Goal: Download file/media: Obtain a digital file from the website

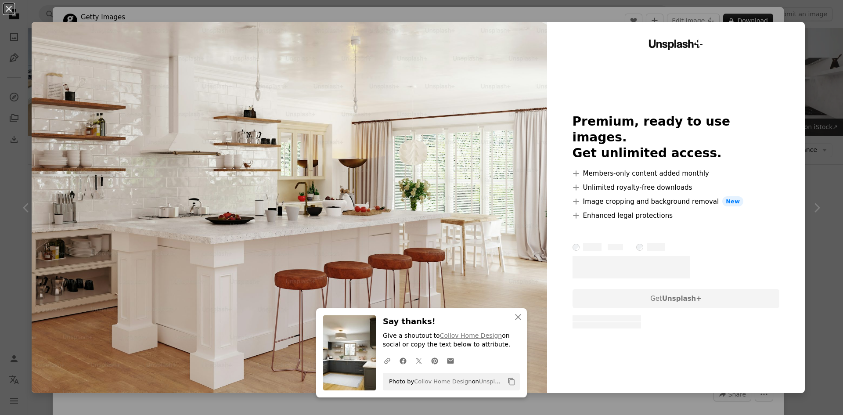
scroll to position [827, 0]
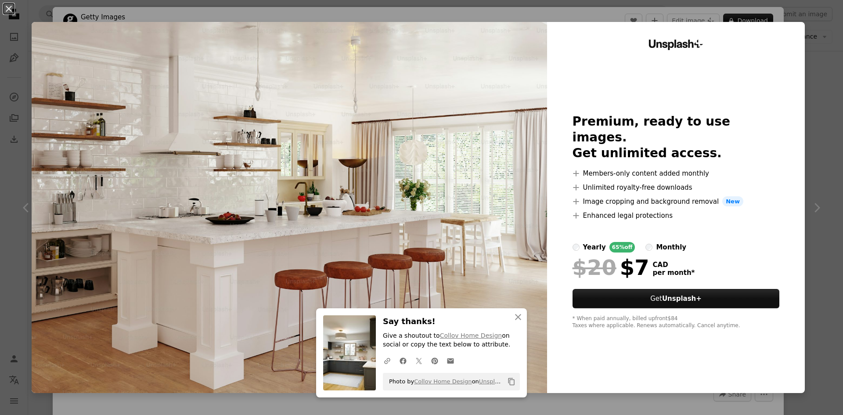
click at [816, 97] on div "An X shape An X shape Close Say thanks! Give a shoutout to Collov Home Design o…" at bounding box center [421, 207] width 843 height 415
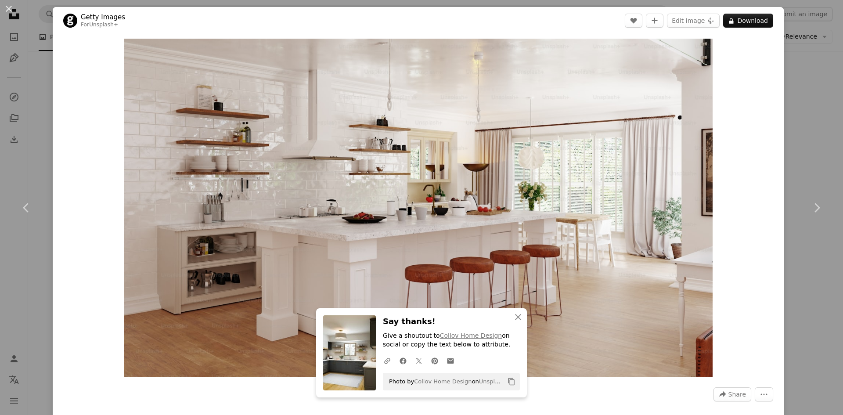
click at [816, 97] on div "An X shape Chevron left Chevron right An X shape Close Say thanks! Give a shout…" at bounding box center [421, 207] width 843 height 415
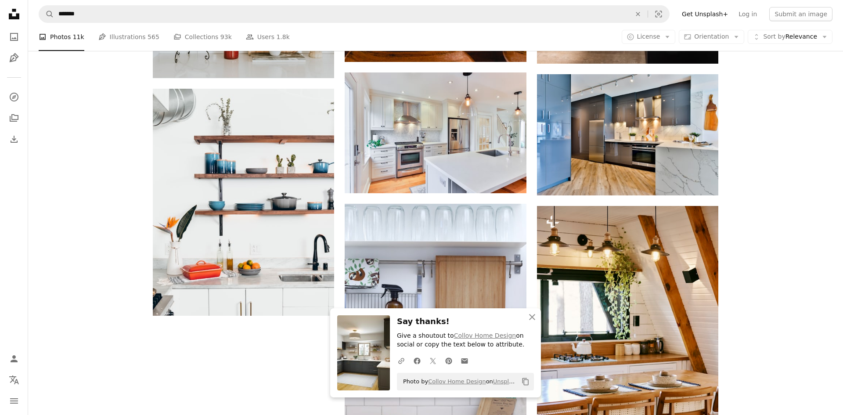
scroll to position [1187, 0]
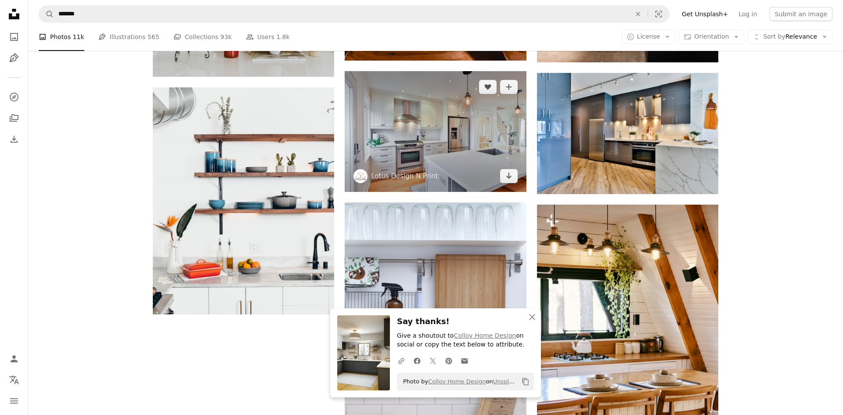
click at [464, 144] on img at bounding box center [435, 131] width 181 height 121
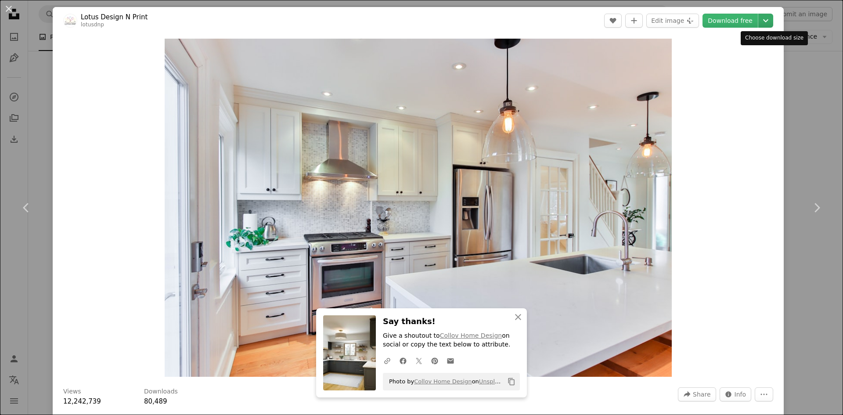
click at [773, 22] on icon "Chevron down" at bounding box center [765, 20] width 14 height 11
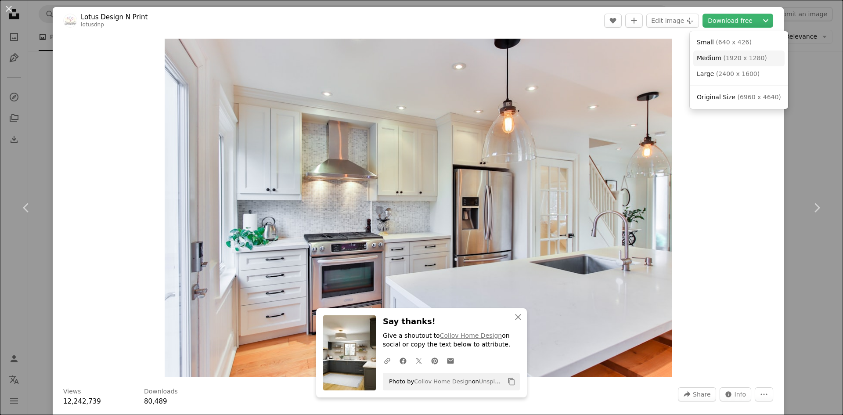
click at [733, 60] on span "( 1920 x 1280 )" at bounding box center [744, 57] width 43 height 7
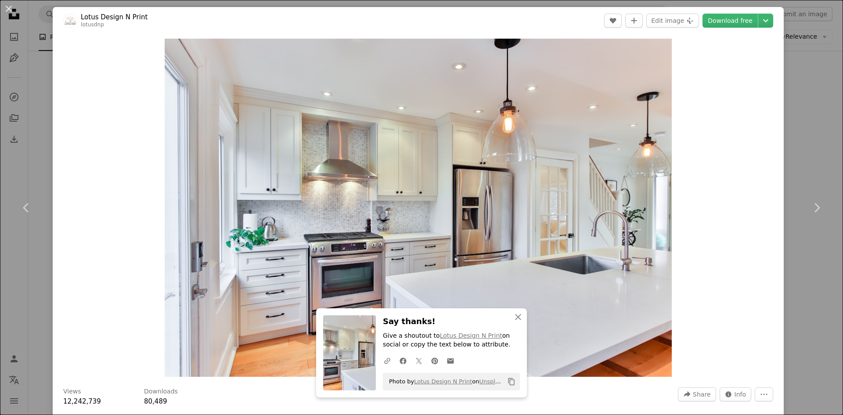
click at [812, 99] on div "An X shape Chevron left Chevron right An X shape Close Say thanks! Give a shout…" at bounding box center [421, 207] width 843 height 415
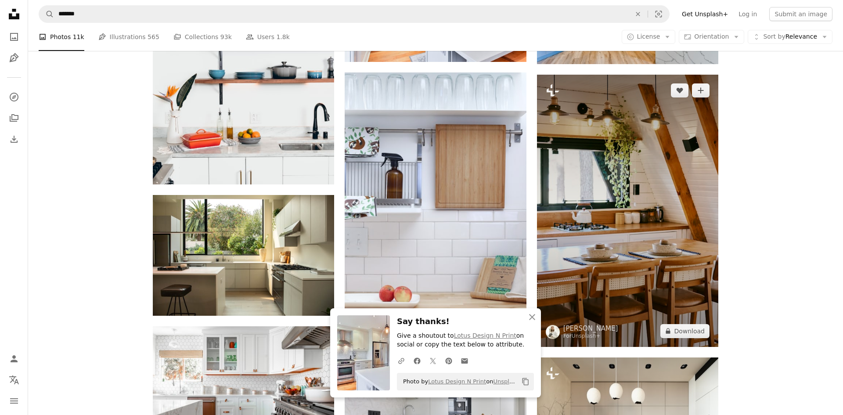
scroll to position [1319, 0]
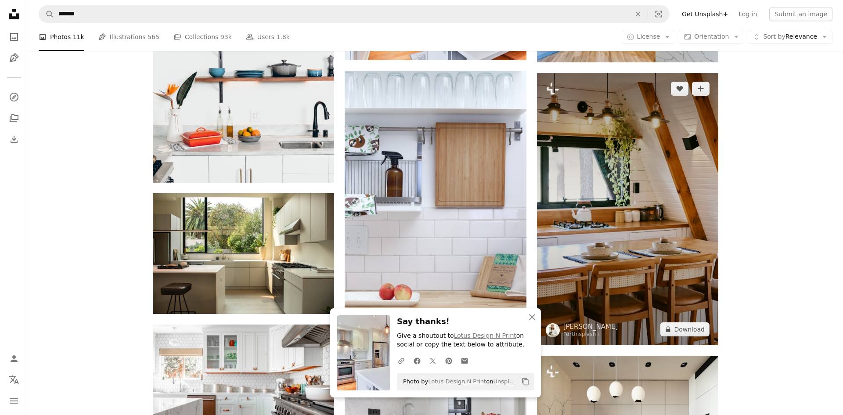
click at [624, 157] on img at bounding box center [627, 209] width 181 height 272
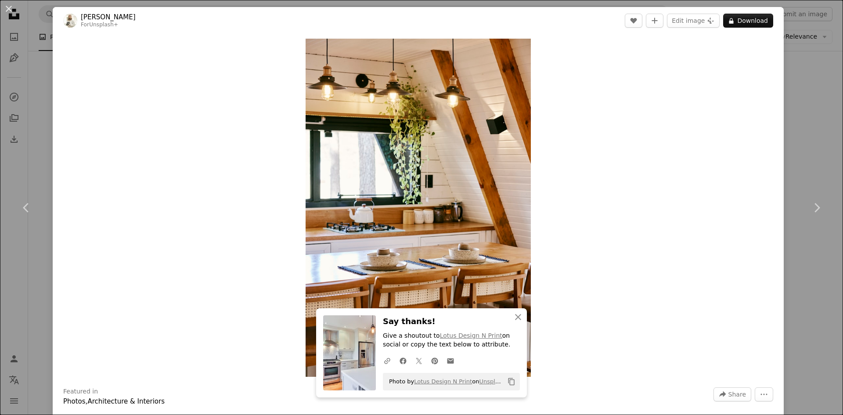
click at [797, 67] on div "An X shape Chevron left Chevron right An X shape Close Say thanks! Give a shout…" at bounding box center [421, 207] width 843 height 415
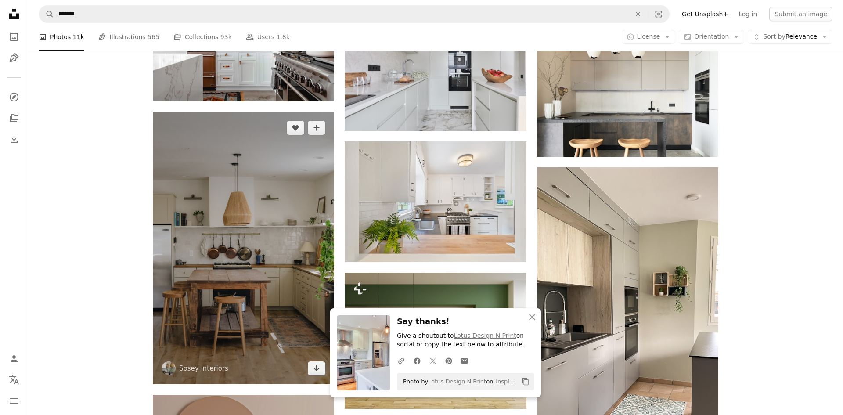
scroll to position [1665, 0]
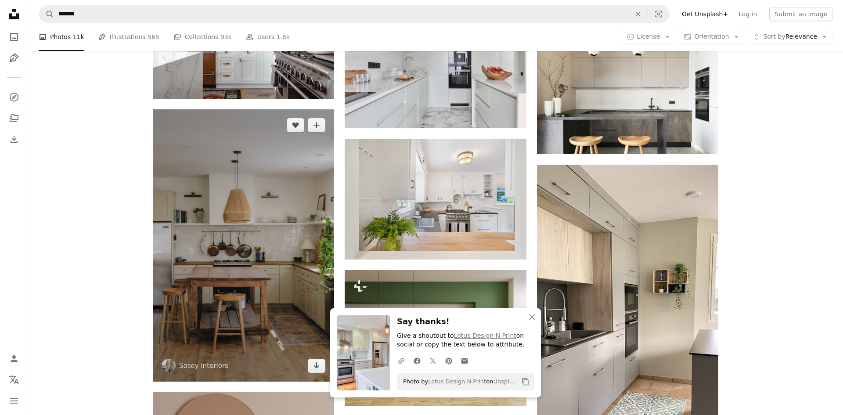
click at [234, 177] on img at bounding box center [243, 245] width 181 height 272
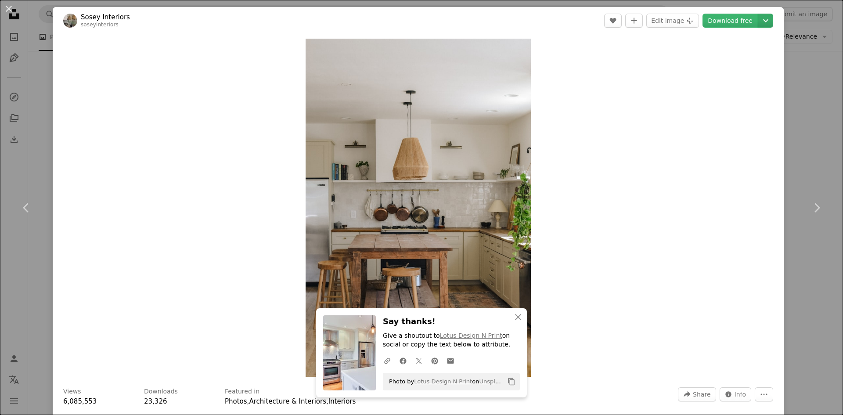
click at [768, 20] on icon "Choose download size" at bounding box center [765, 20] width 5 height 3
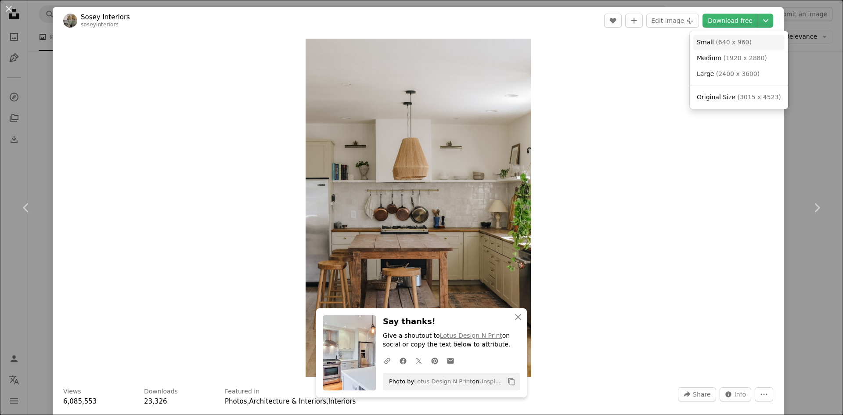
click at [745, 48] on link "Small ( 640 x 960 )" at bounding box center [738, 43] width 91 height 16
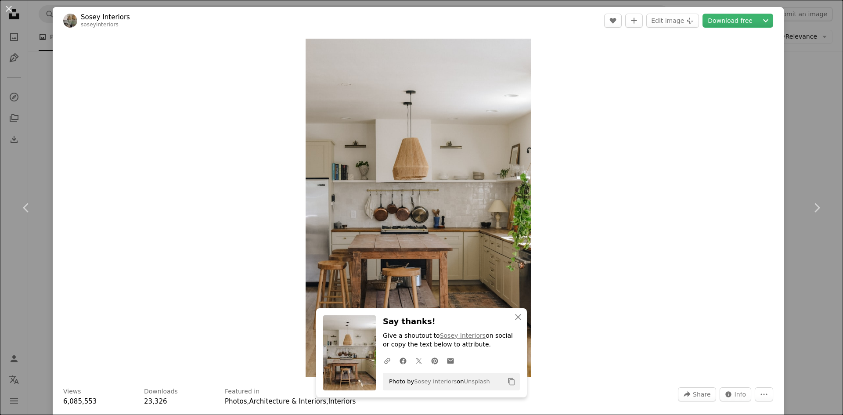
click at [813, 103] on div "An X shape Chevron left Chevron right An X shape Close Say thanks! Give a shout…" at bounding box center [421, 207] width 843 height 415
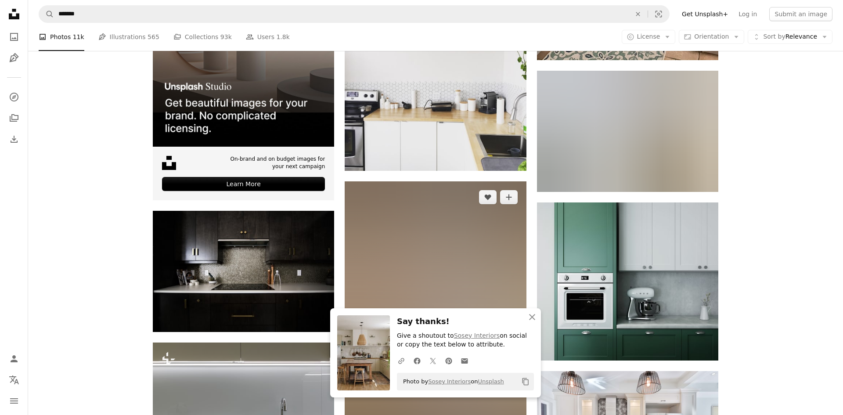
scroll to position [2072, 0]
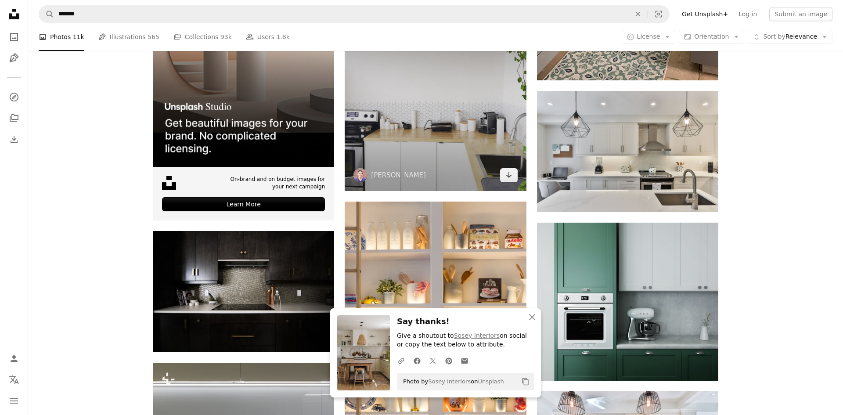
click at [437, 123] on img at bounding box center [435, 100] width 181 height 181
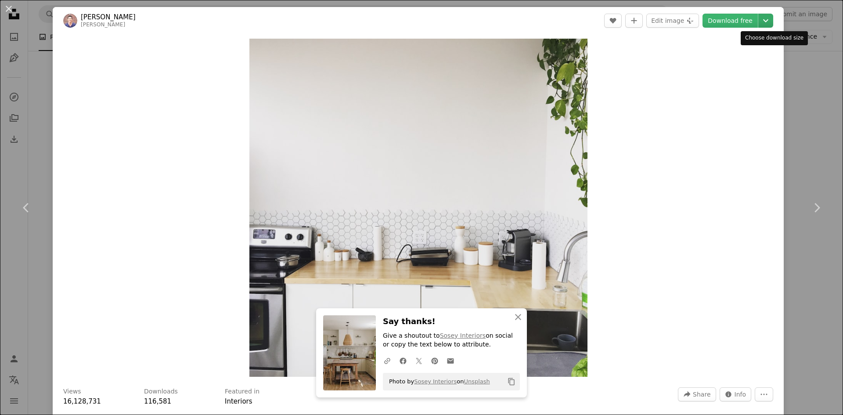
click at [773, 21] on icon "Chevron down" at bounding box center [765, 20] width 14 height 11
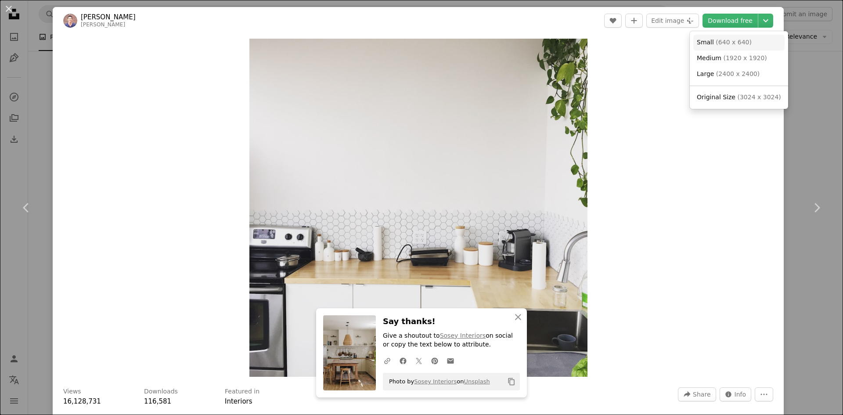
click at [727, 45] on span "( 640 x 640 )" at bounding box center [733, 42] width 36 height 7
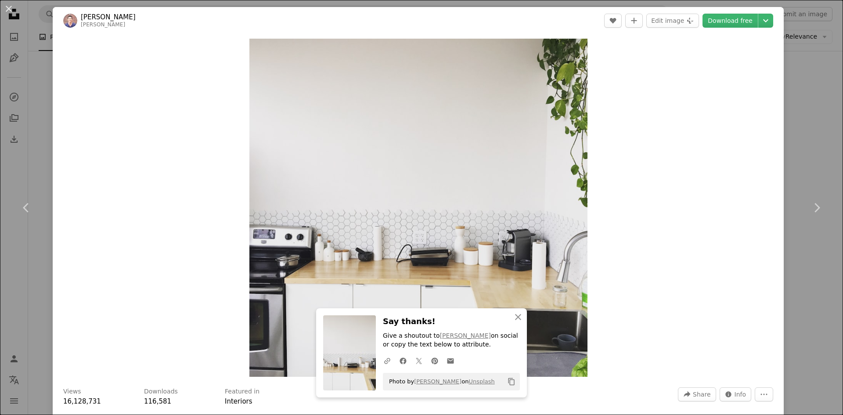
click at [805, 86] on div "An X shape Chevron left Chevron right An X shape Close Say thanks! Give a shout…" at bounding box center [421, 207] width 843 height 415
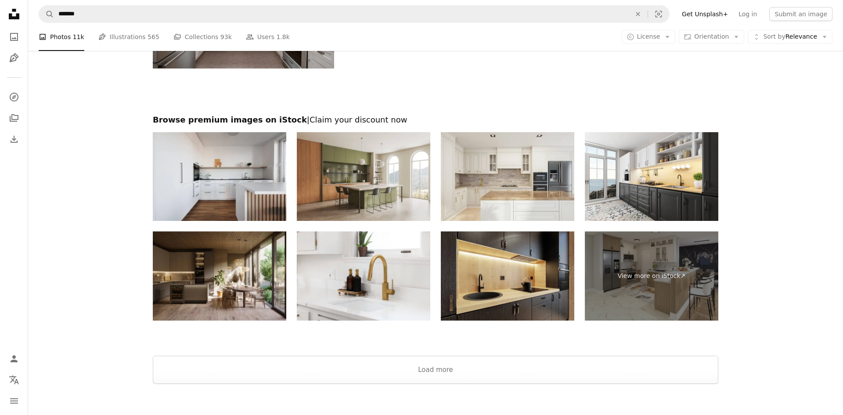
scroll to position [2940, 0]
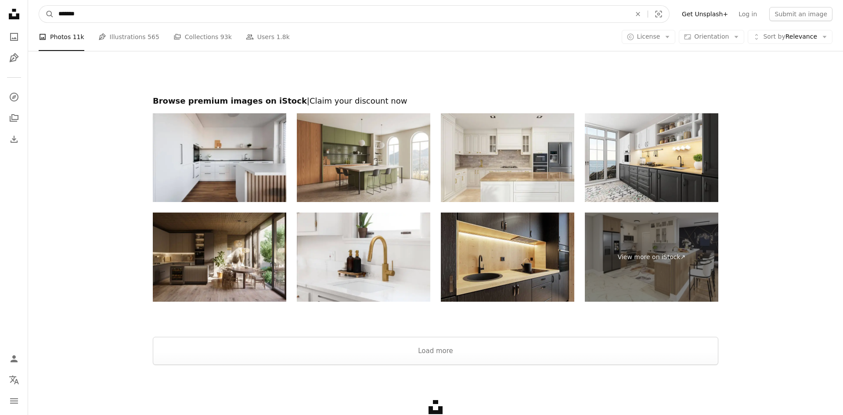
click at [185, 19] on input "*******" at bounding box center [341, 14] width 574 height 17
type input "**********"
click button "A magnifying glass" at bounding box center [46, 14] width 15 height 17
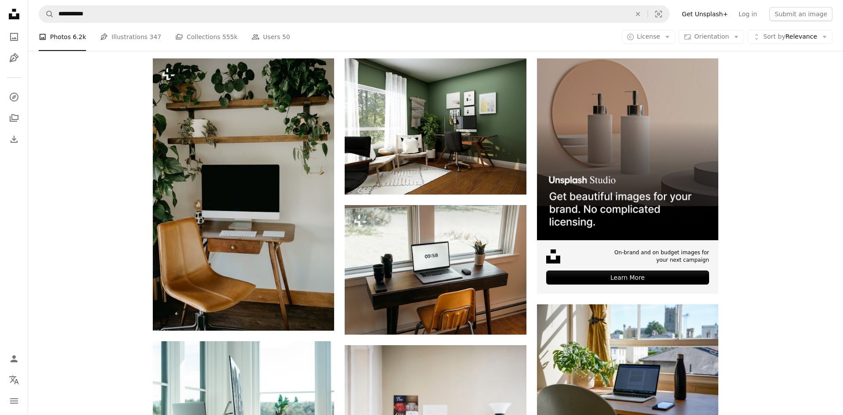
scroll to position [176, 0]
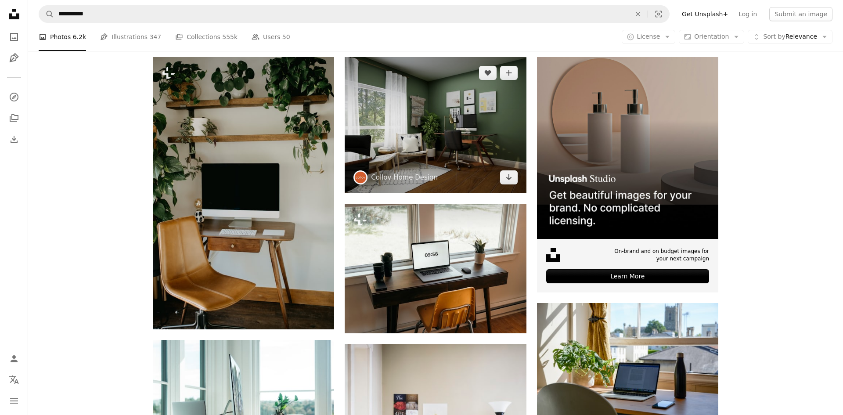
click at [465, 160] on img at bounding box center [435, 125] width 181 height 136
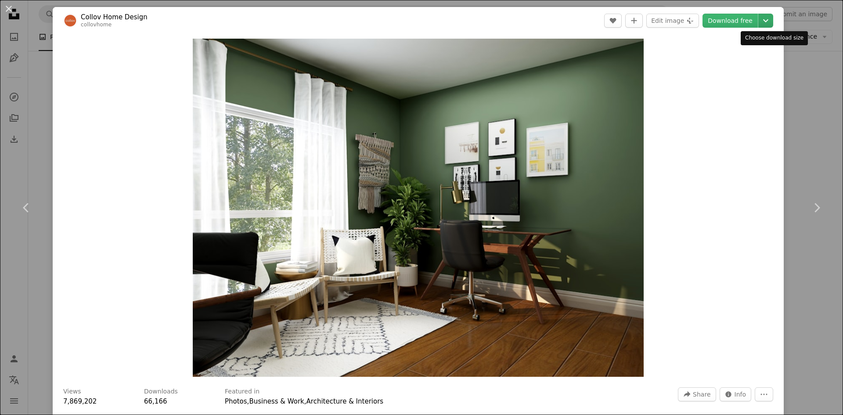
click at [773, 23] on icon "Chevron down" at bounding box center [765, 20] width 14 height 11
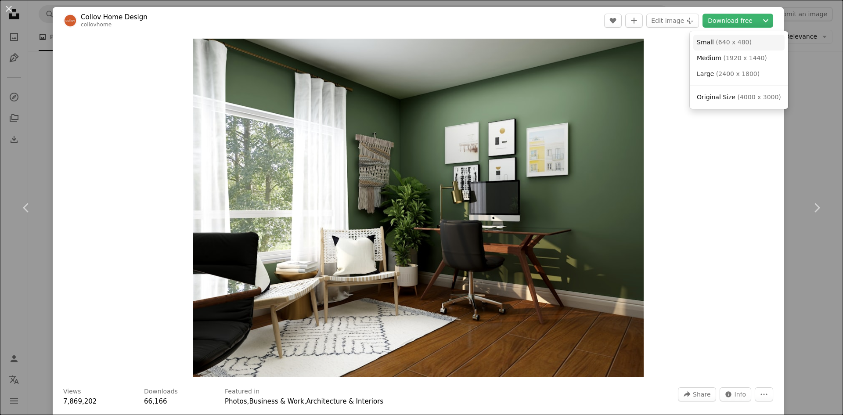
click at [738, 39] on span "( 640 x 480 )" at bounding box center [733, 42] width 36 height 7
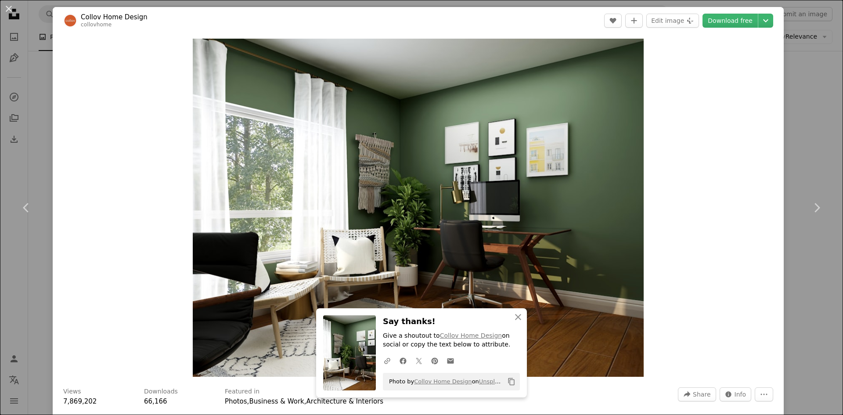
click at [801, 75] on div "An X shape Chevron left Chevron right An X shape Close Say thanks! Give a shout…" at bounding box center [421, 207] width 843 height 415
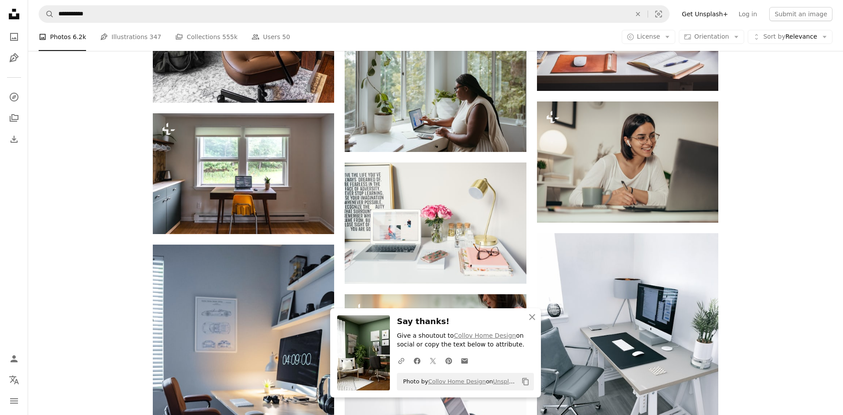
scroll to position [774, 0]
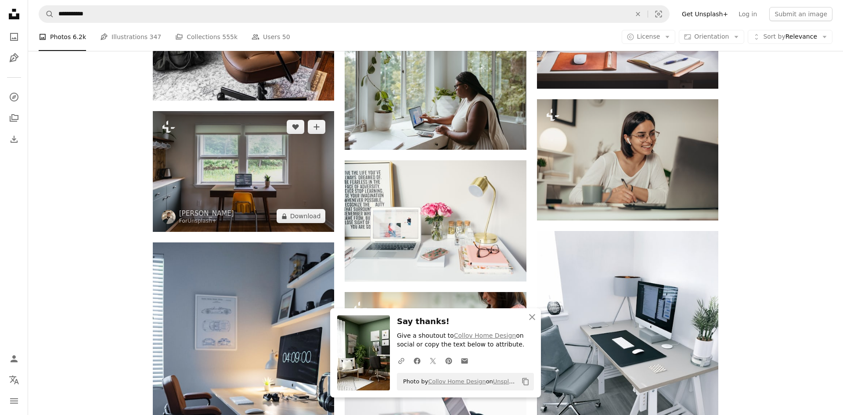
click at [305, 182] on img at bounding box center [243, 171] width 181 height 121
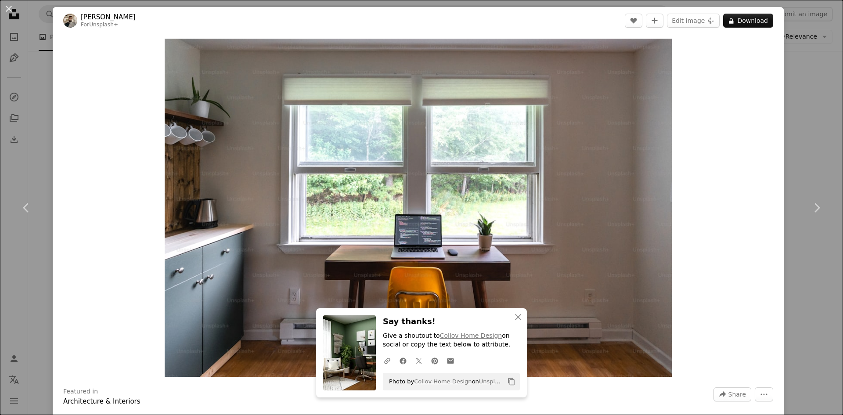
click at [794, 117] on div "An X shape Chevron left Chevron right An X shape Close Say thanks! Give a shout…" at bounding box center [421, 207] width 843 height 415
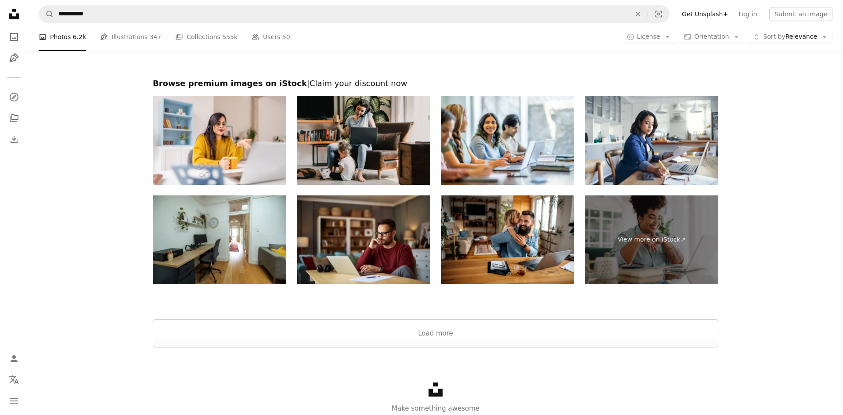
scroll to position [1560, 0]
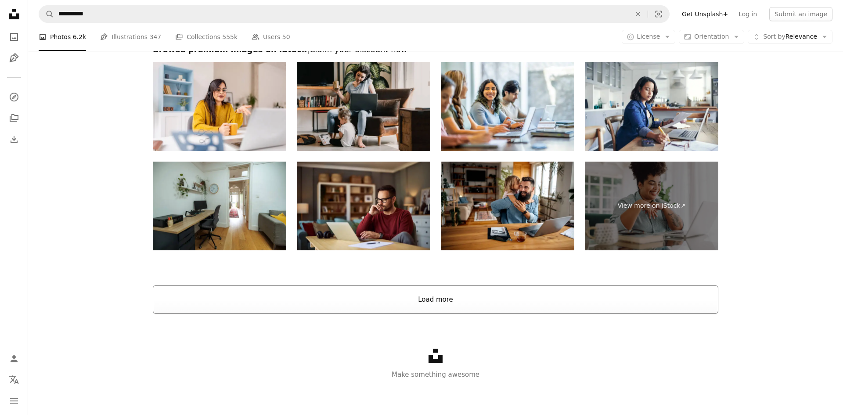
click at [417, 296] on button "Load more" at bounding box center [435, 299] width 565 height 28
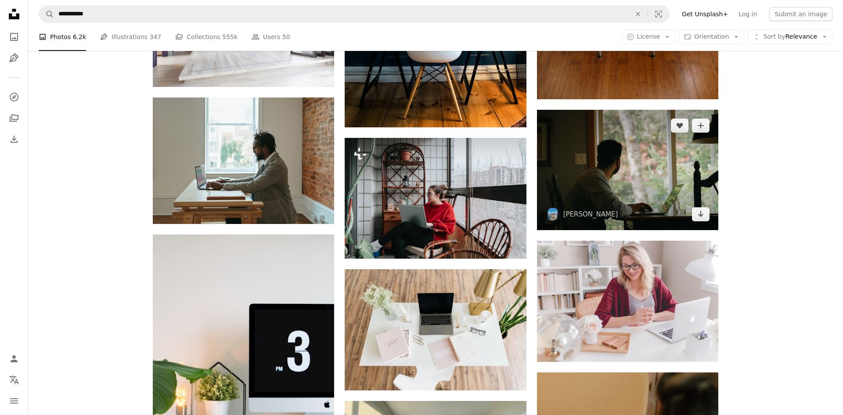
scroll to position [1724, 0]
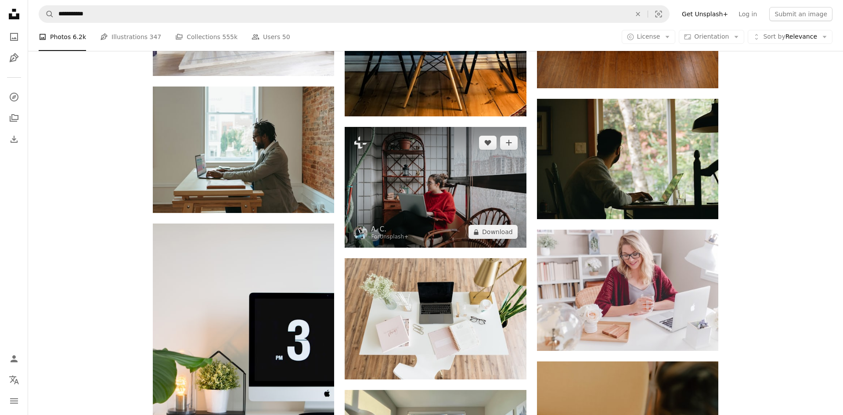
click at [430, 160] on img at bounding box center [435, 187] width 181 height 121
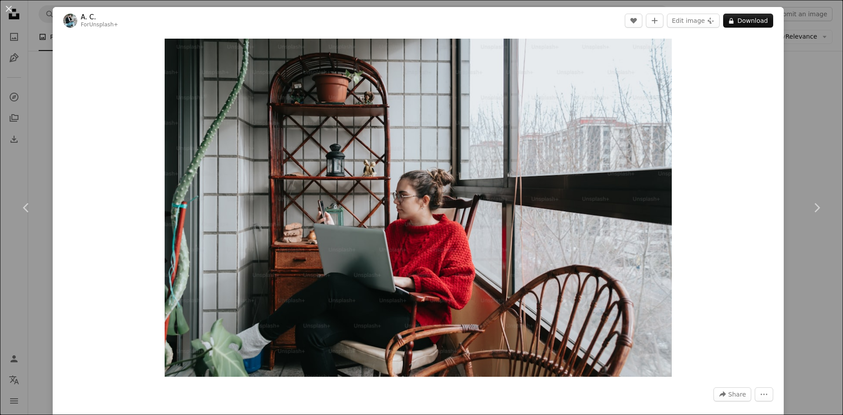
click at [799, 122] on div "An X shape Chevron left Chevron right A. C. For Unsplash+ A heart A plus sign E…" at bounding box center [421, 207] width 843 height 415
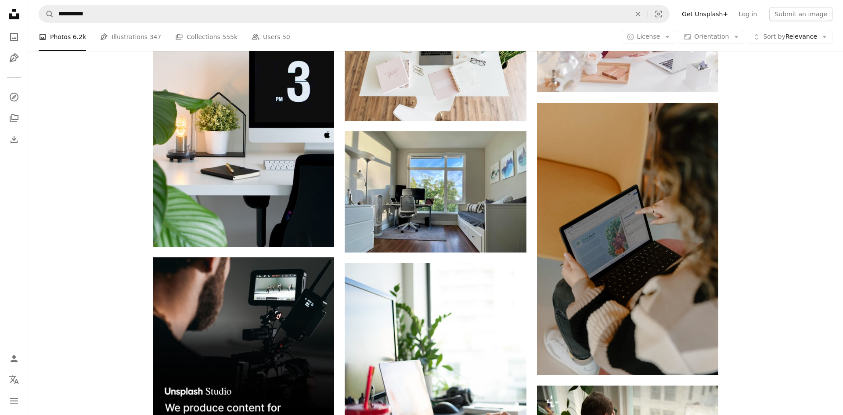
scroll to position [2032, 0]
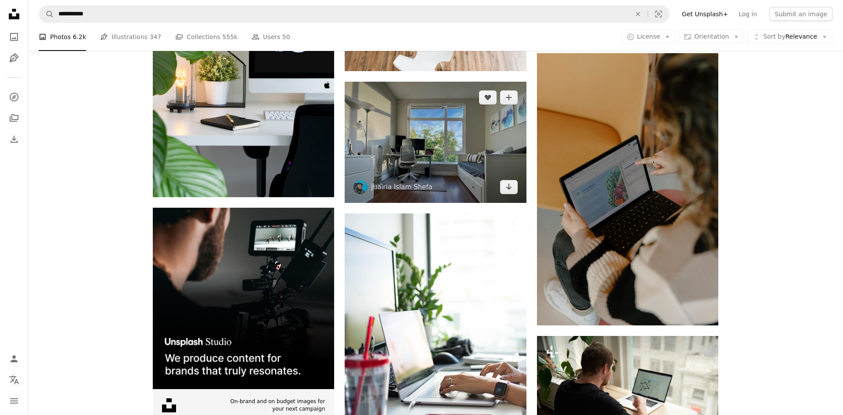
click at [446, 147] on img at bounding box center [435, 142] width 181 height 121
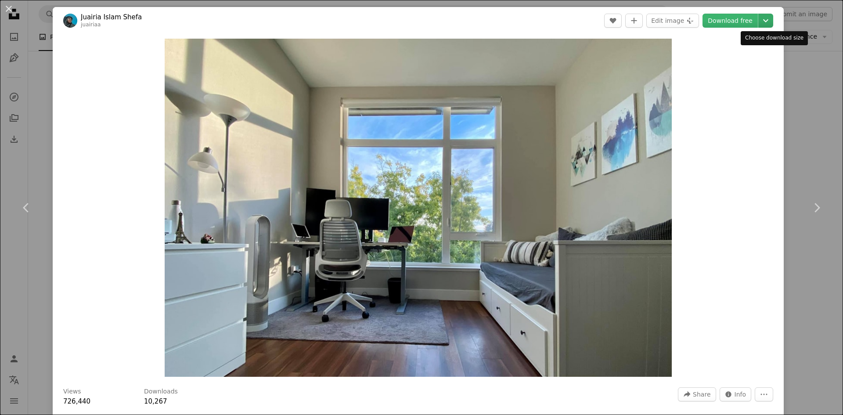
click at [772, 20] on icon "Chevron down" at bounding box center [765, 20] width 14 height 11
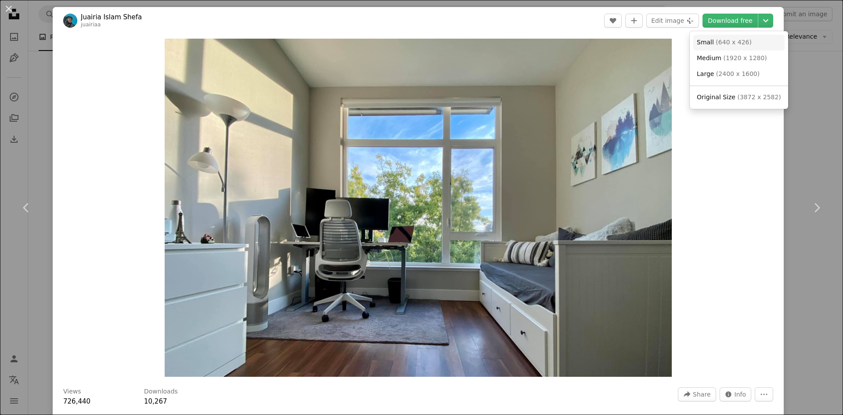
click at [735, 46] on span "Small ( 640 x 426 )" at bounding box center [724, 42] width 55 height 9
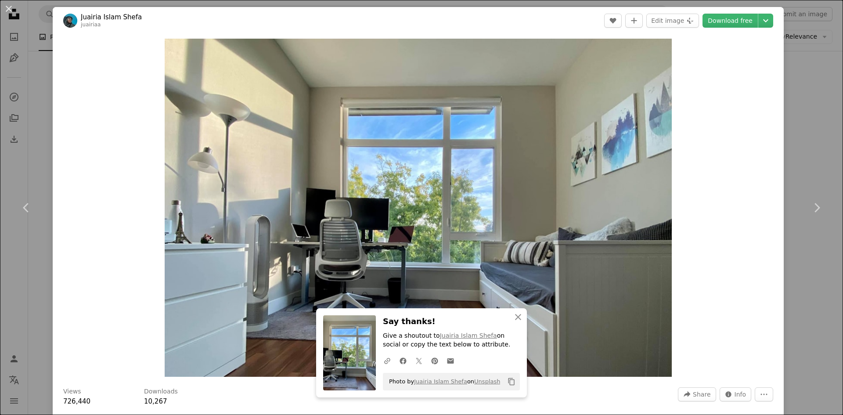
click at [812, 115] on div "An X shape Chevron left Chevron right An X shape Close Say thanks! Give a shout…" at bounding box center [421, 207] width 843 height 415
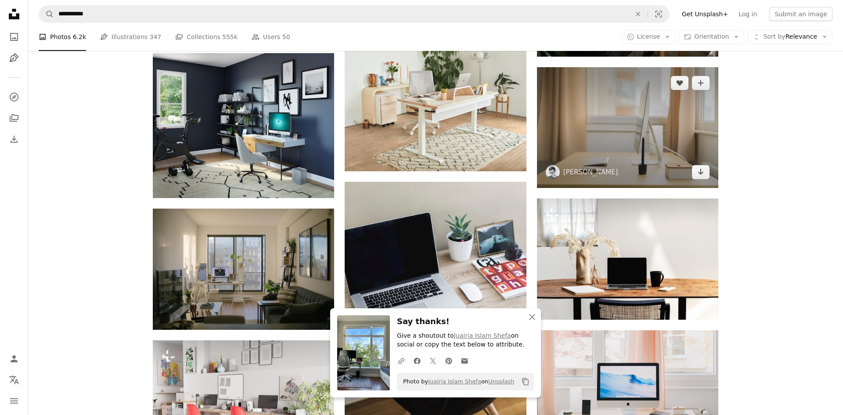
scroll to position [2436, 0]
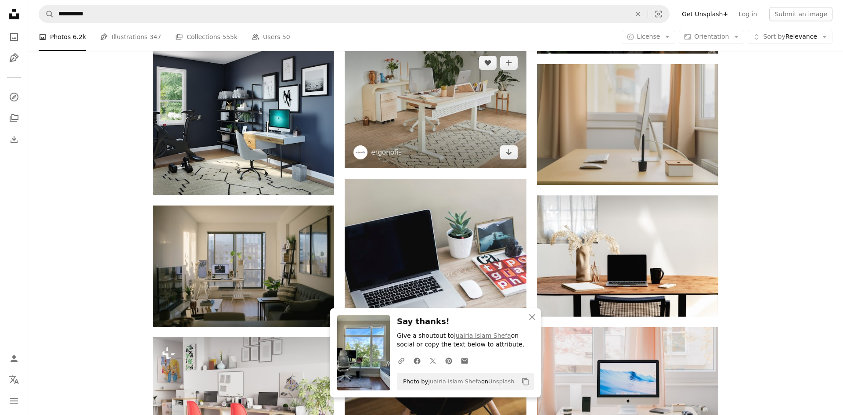
click at [438, 100] on img at bounding box center [435, 107] width 181 height 121
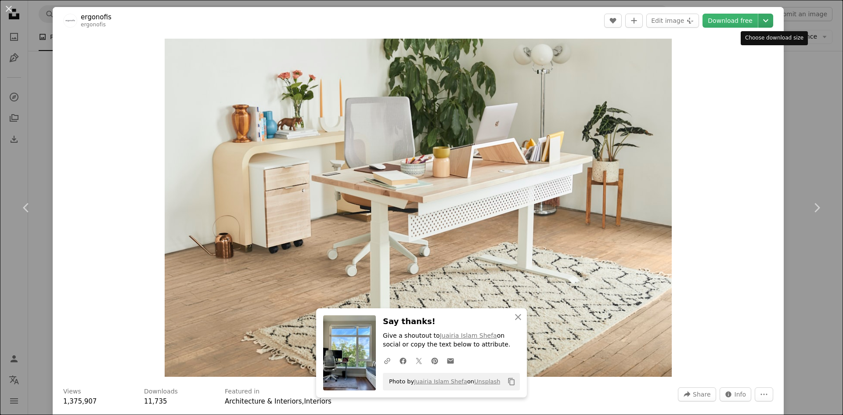
click at [772, 18] on icon "Chevron down" at bounding box center [765, 20] width 14 height 11
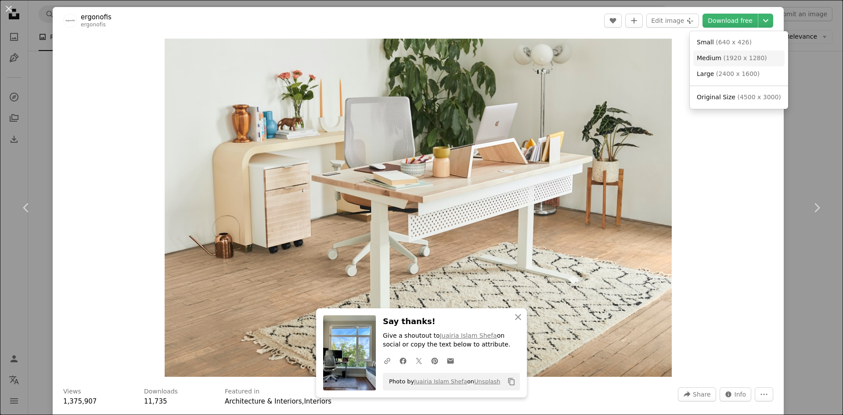
click at [744, 60] on span "( 1920 x 1280 )" at bounding box center [744, 57] width 43 height 7
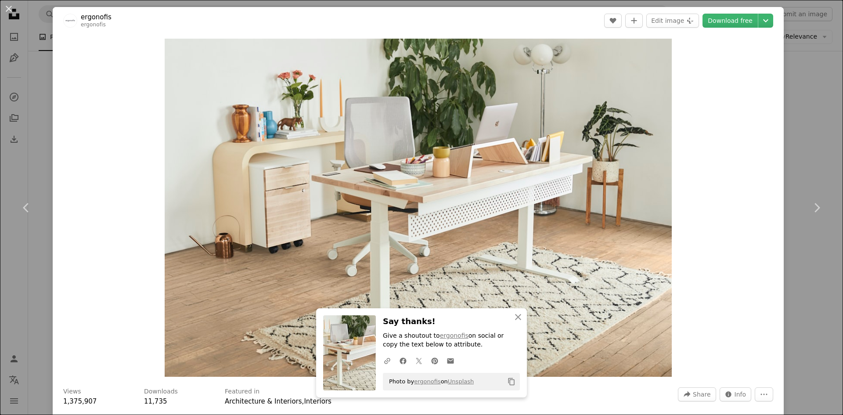
click at [807, 89] on div "An X shape Chevron left Chevron right An X shape Close Say thanks! Give a shout…" at bounding box center [421, 207] width 843 height 415
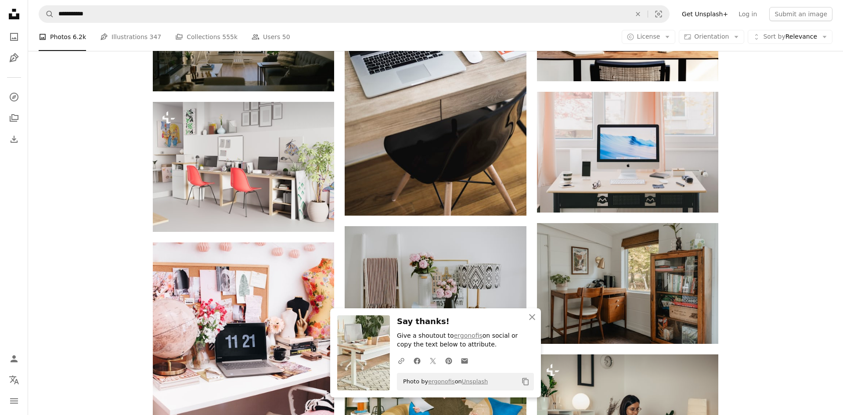
scroll to position [2715, 0]
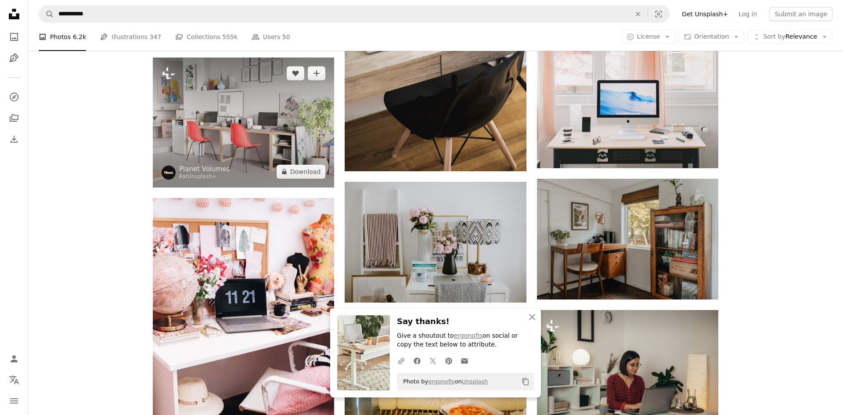
click at [201, 98] on img at bounding box center [243, 123] width 181 height 130
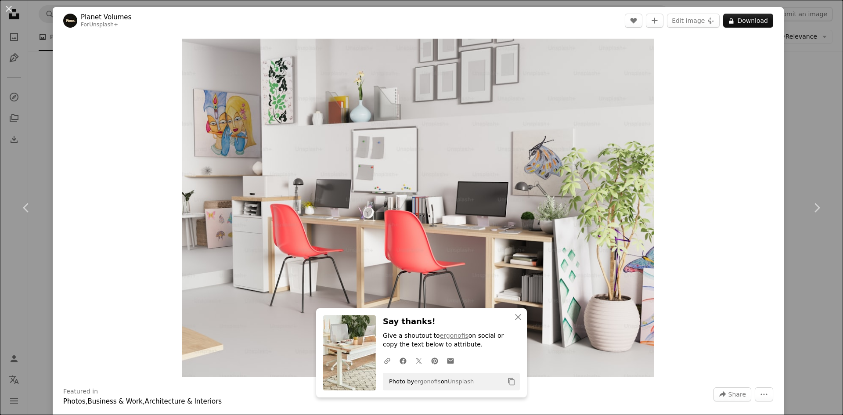
click at [815, 90] on div "An X shape Chevron left Chevron right An X shape Close Say thanks! Give a shout…" at bounding box center [421, 207] width 843 height 415
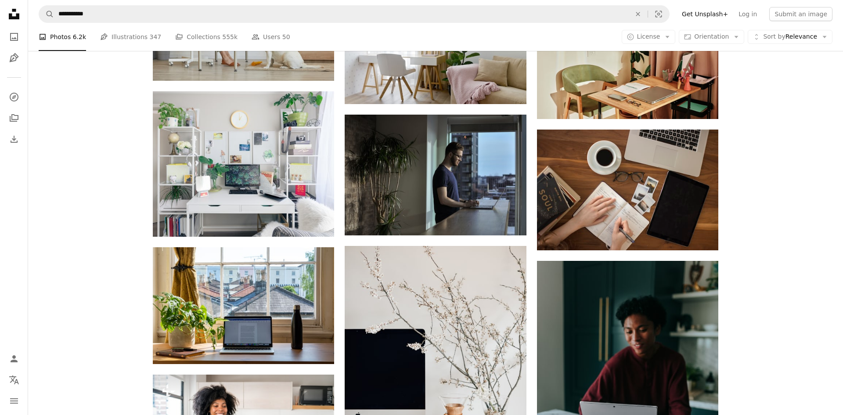
scroll to position [3774, 0]
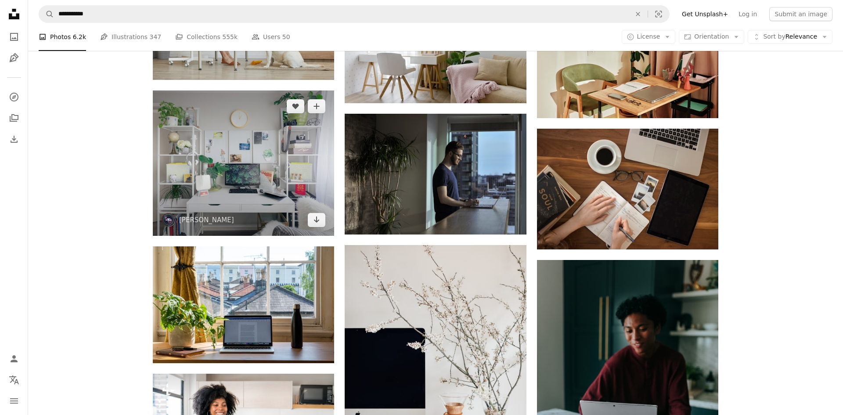
click at [247, 153] on img at bounding box center [243, 162] width 181 height 145
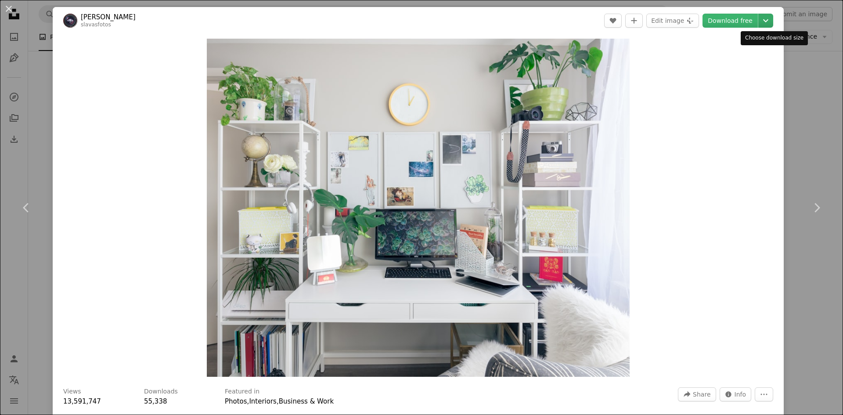
click at [773, 20] on icon "Chevron down" at bounding box center [765, 20] width 14 height 11
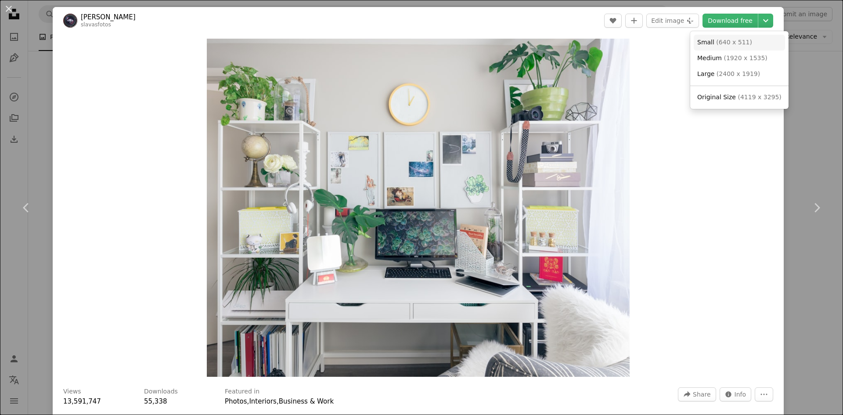
click at [721, 44] on span "( 640 x 511 )" at bounding box center [734, 42] width 36 height 7
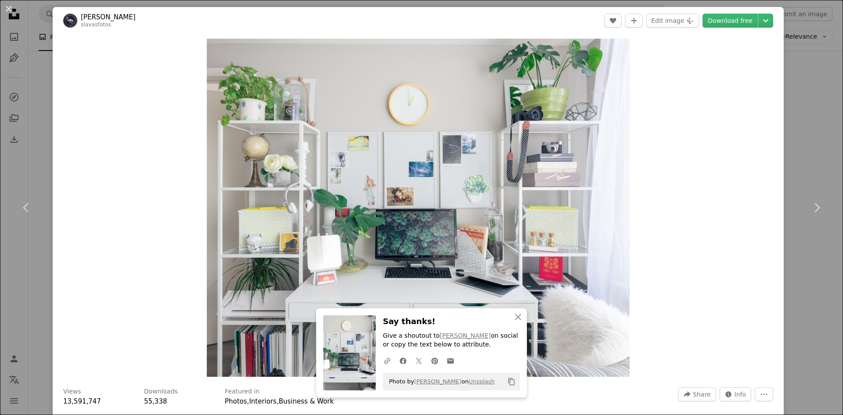
click at [814, 119] on div "An X shape Chevron left Chevron right An X shape Close Say thanks! Give a shout…" at bounding box center [421, 207] width 843 height 415
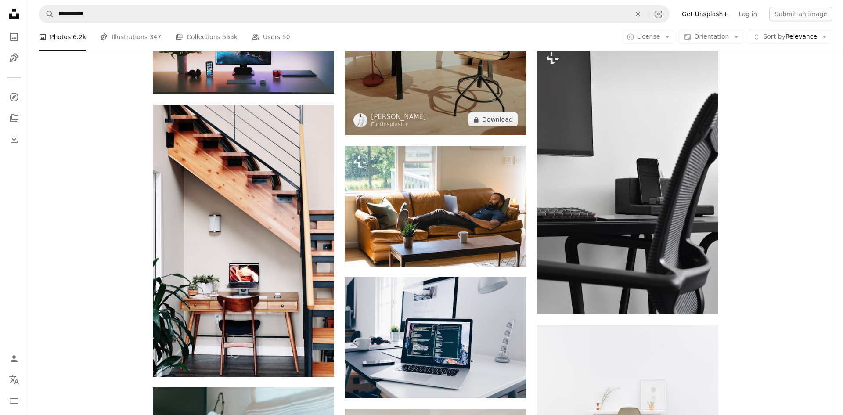
scroll to position [4598, 0]
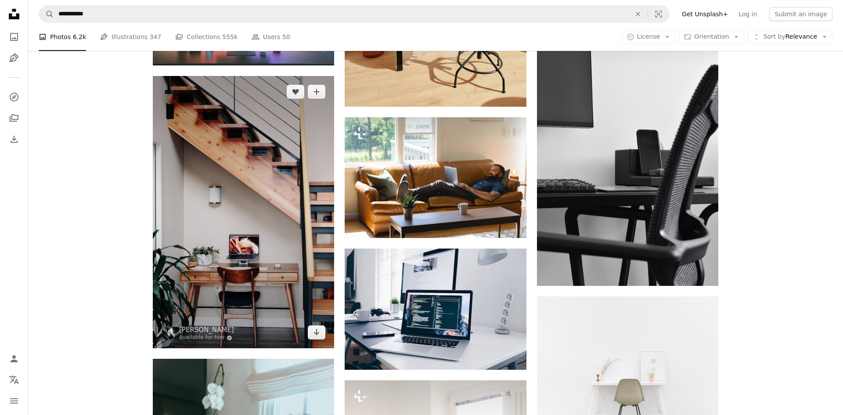
click at [226, 158] on img at bounding box center [243, 212] width 181 height 272
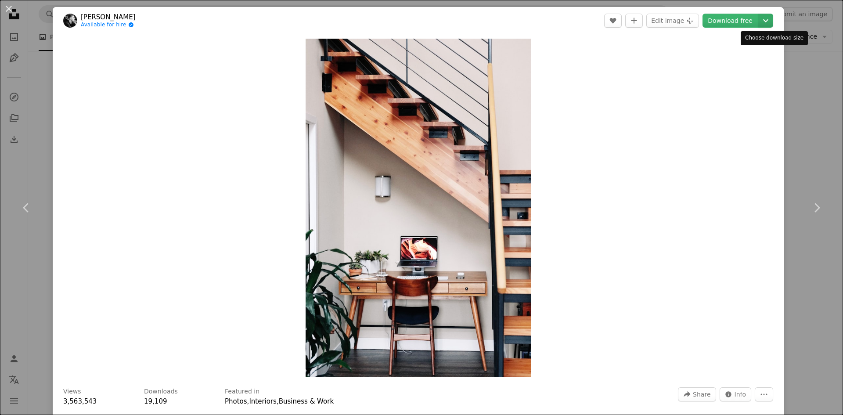
click at [769, 22] on icon "Chevron down" at bounding box center [765, 20] width 14 height 11
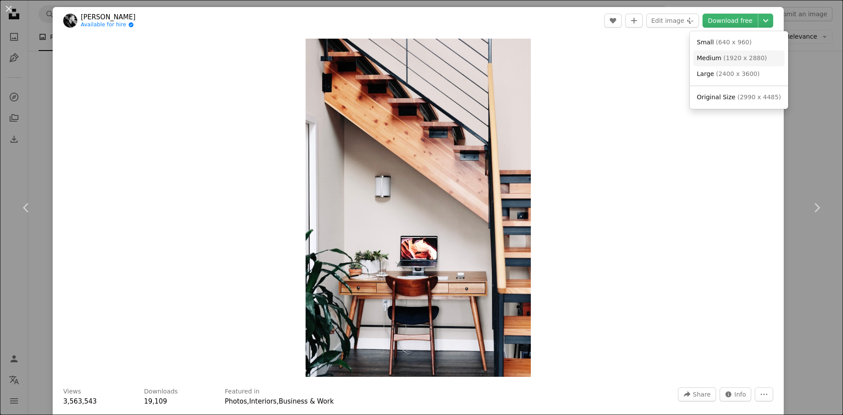
click at [730, 56] on span "( 1920 x 2880 )" at bounding box center [744, 57] width 43 height 7
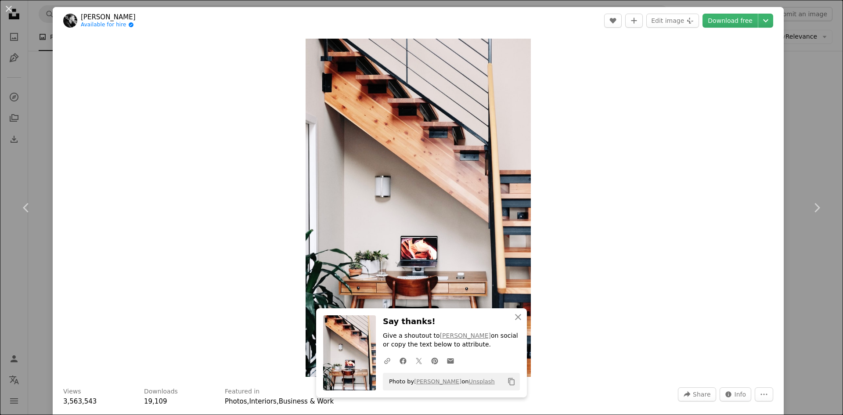
click at [809, 75] on div "An X shape Chevron left Chevron right An X shape Close Say thanks! Give a shout…" at bounding box center [421, 207] width 843 height 415
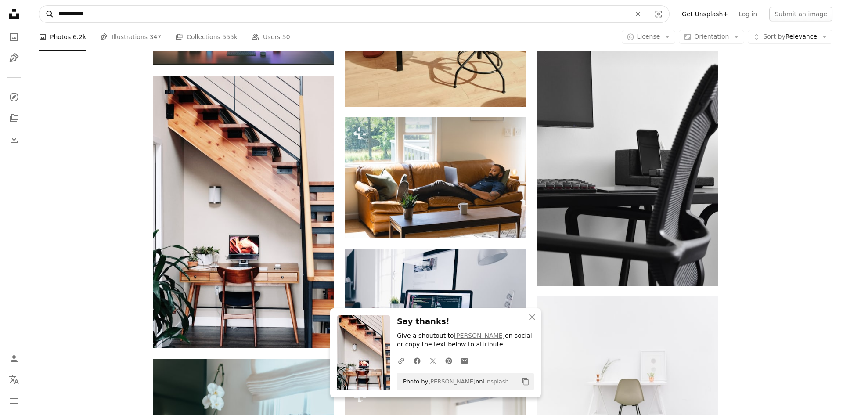
drag, startPoint x: 115, startPoint y: 16, endPoint x: 48, endPoint y: 14, distance: 67.2
click at [48, 14] on form "**********" at bounding box center [354, 14] width 631 height 18
type input "*****"
click button "A magnifying glass" at bounding box center [46, 14] width 15 height 17
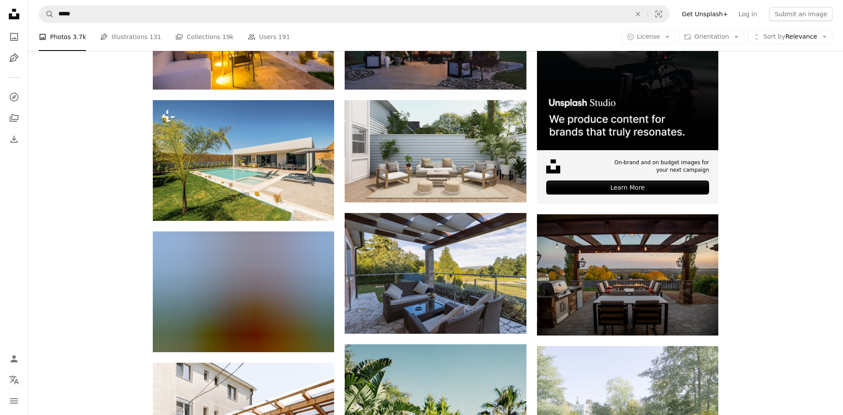
scroll to position [285, 0]
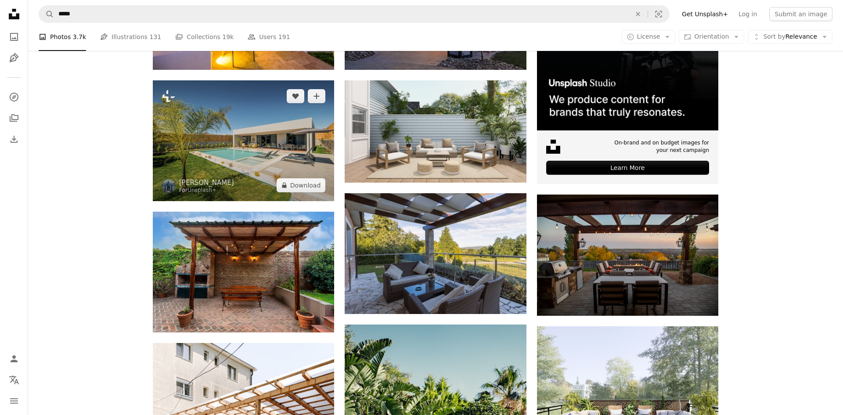
click at [290, 161] on img at bounding box center [243, 140] width 181 height 121
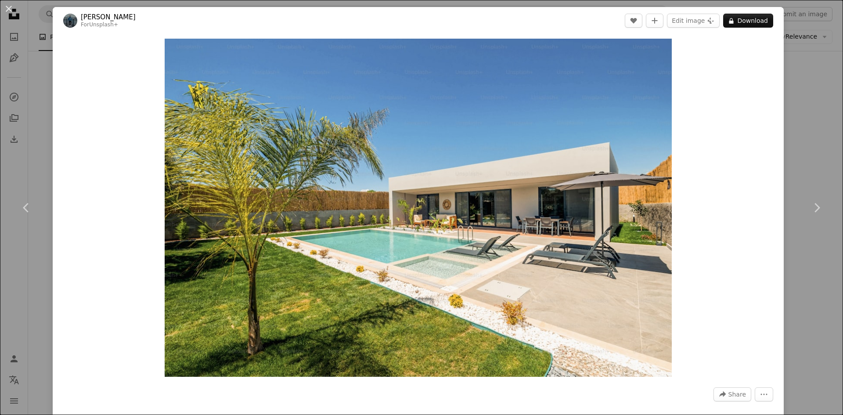
click at [806, 99] on div "An X shape Chevron left Chevron right [PERSON_NAME] For Unsplash+ A heart A plu…" at bounding box center [421, 207] width 843 height 415
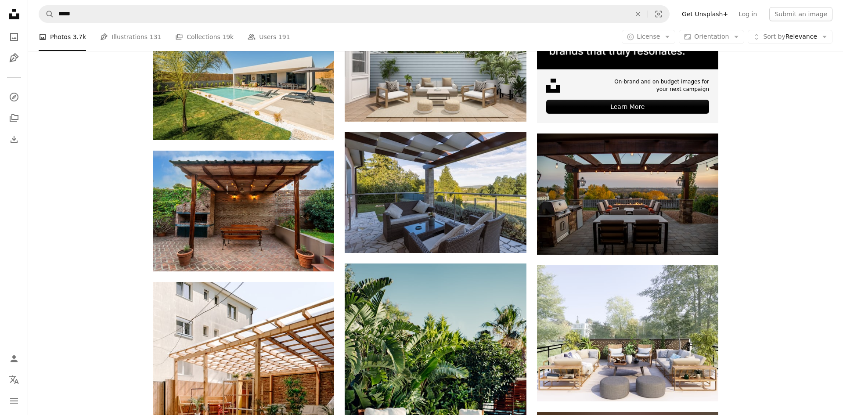
scroll to position [374, 0]
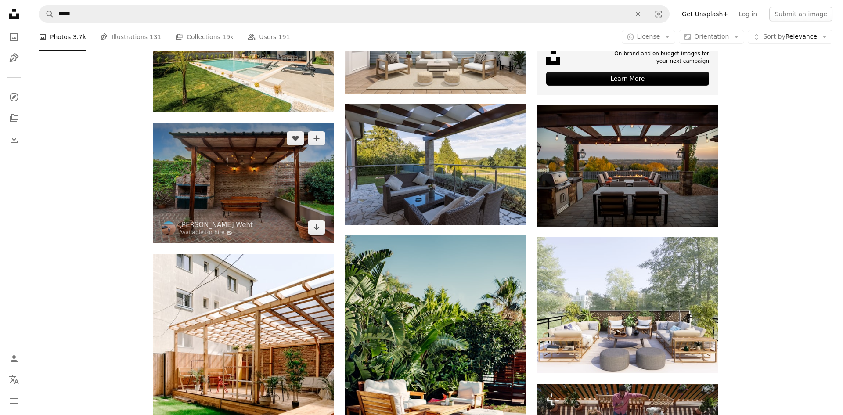
click at [273, 152] on img at bounding box center [243, 182] width 181 height 121
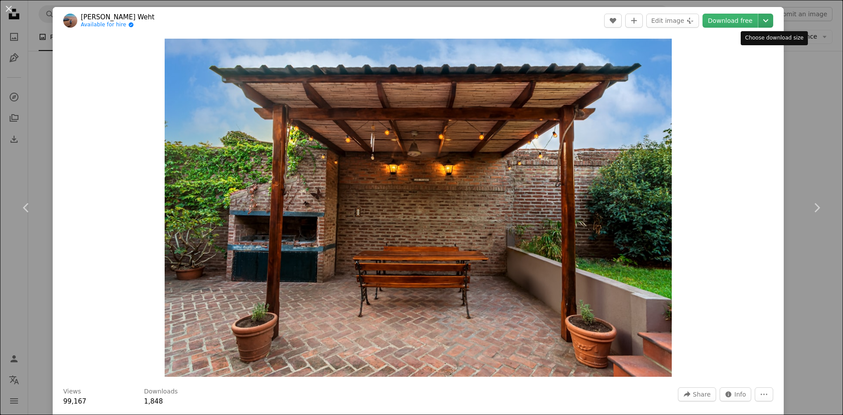
click at [773, 20] on icon "Chevron down" at bounding box center [765, 20] width 14 height 11
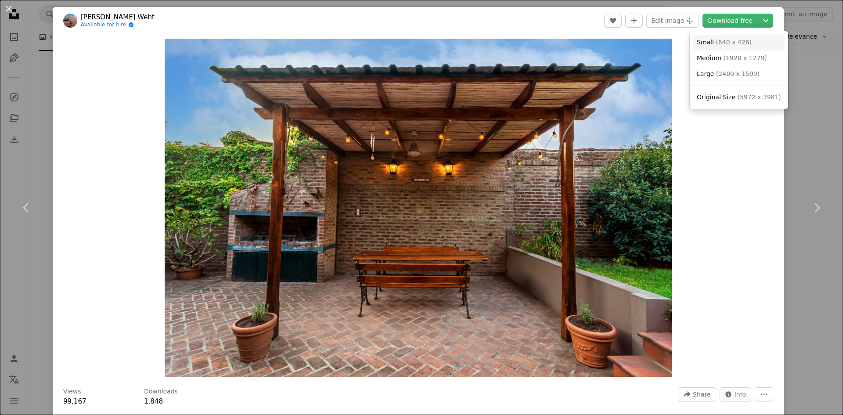
click at [716, 42] on span "( 640 x 426 )" at bounding box center [733, 42] width 36 height 7
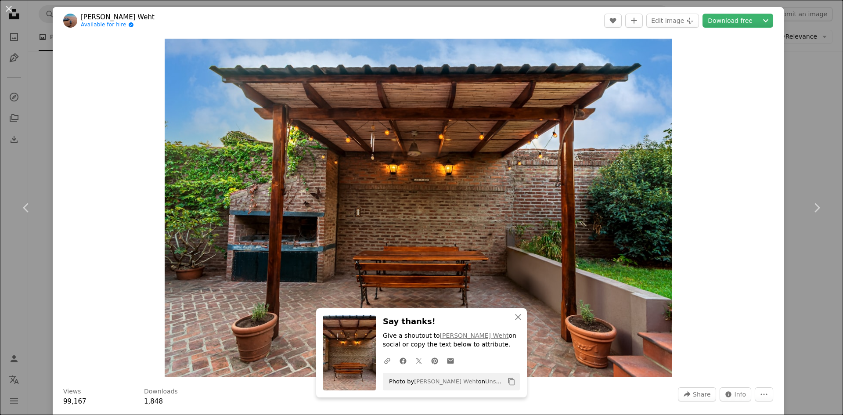
click at [804, 64] on div "An X shape Chevron left Chevron right An X shape Close Say thanks! Give a shout…" at bounding box center [421, 207] width 843 height 415
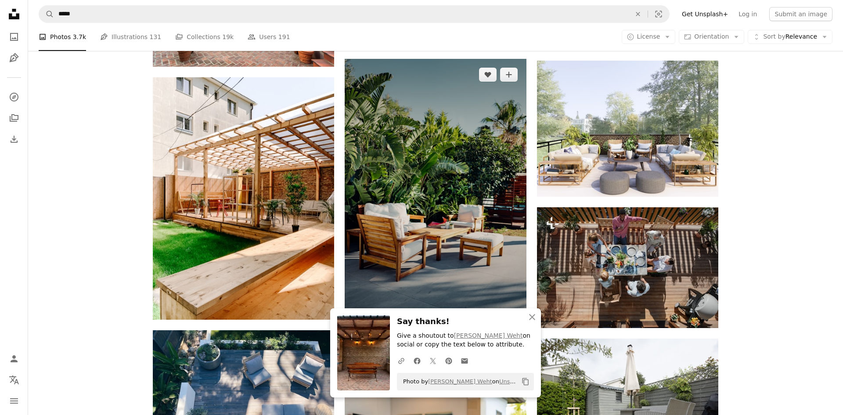
scroll to position [557, 0]
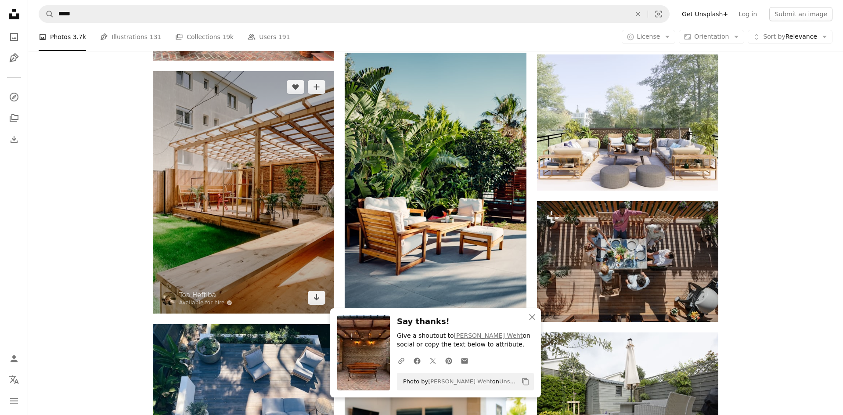
click at [254, 190] on img at bounding box center [243, 192] width 181 height 242
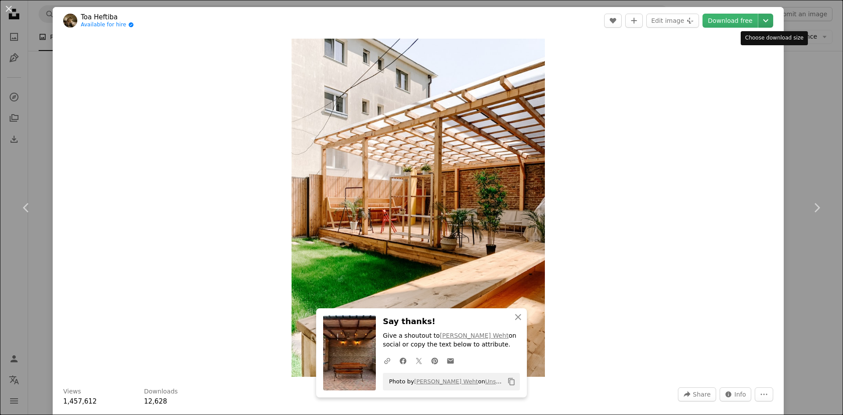
click at [773, 22] on icon "Chevron down" at bounding box center [765, 20] width 14 height 11
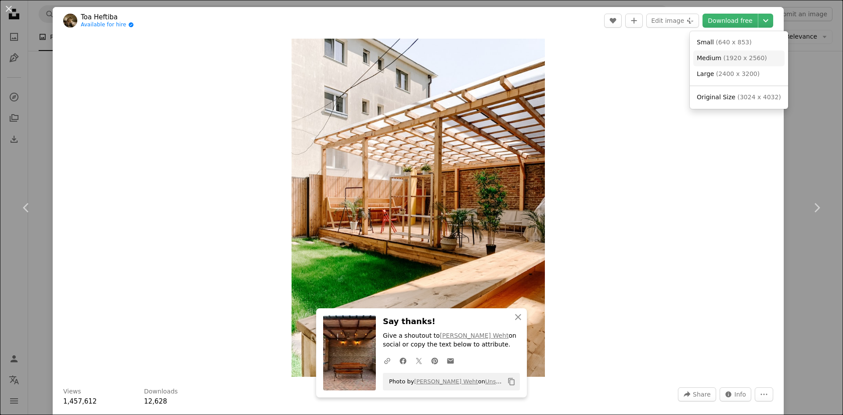
click at [726, 61] on span "( 1920 x 2560 )" at bounding box center [744, 57] width 43 height 7
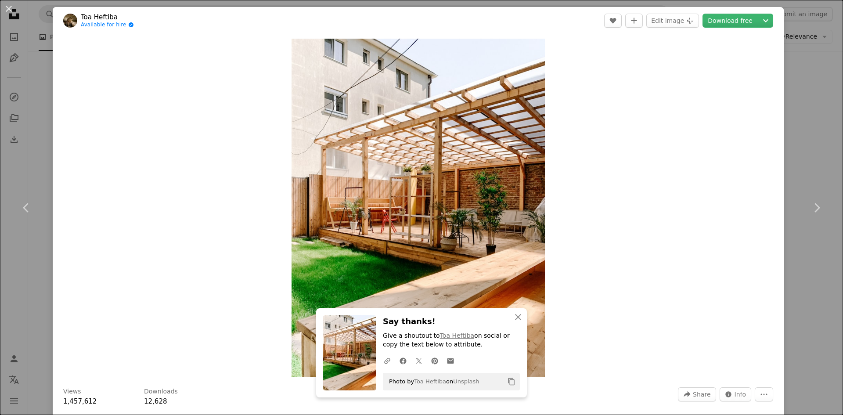
click at [816, 101] on div "An X shape Chevron left Chevron right An X shape Close Say thanks! Give a shout…" at bounding box center [421, 207] width 843 height 415
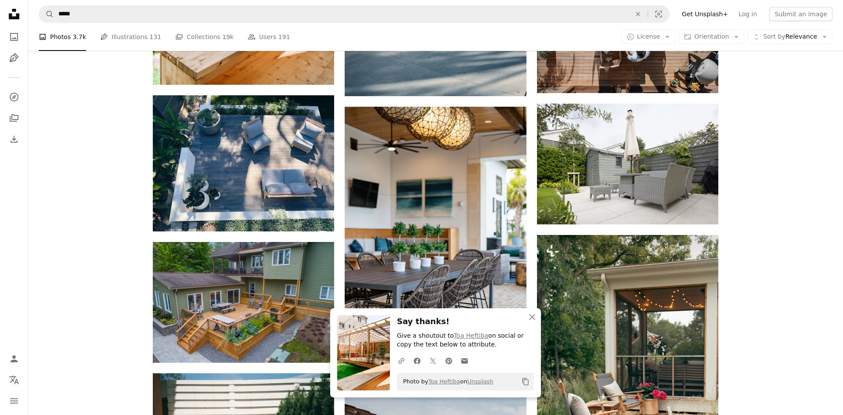
scroll to position [795, 0]
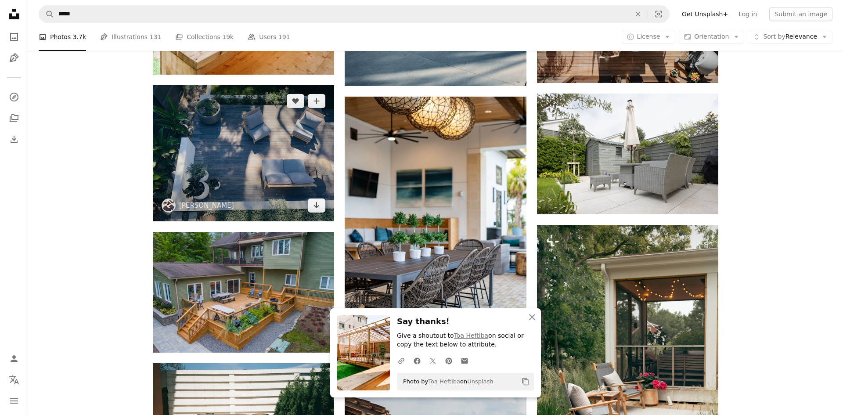
click at [219, 166] on img at bounding box center [243, 153] width 181 height 136
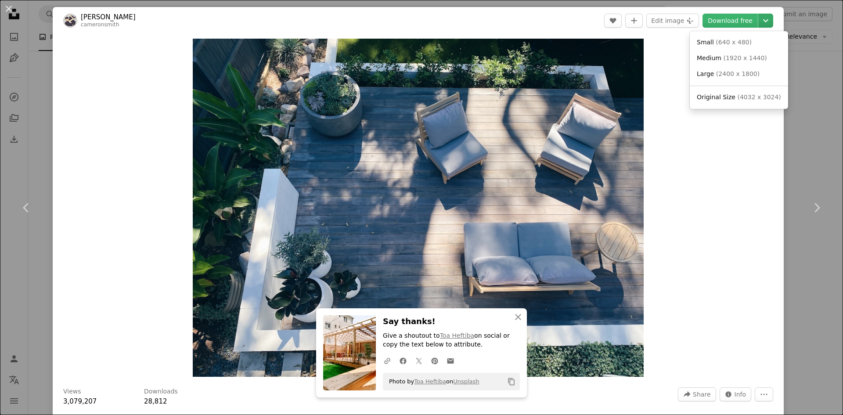
click at [769, 21] on icon "Chevron down" at bounding box center [765, 20] width 14 height 11
click at [726, 61] on span "( 1920 x 1440 )" at bounding box center [744, 57] width 43 height 7
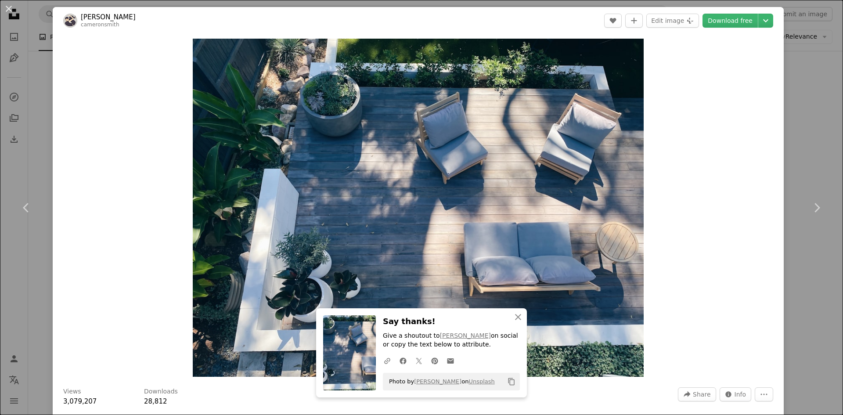
click at [804, 120] on div "An X shape Chevron left Chevron right An X shape Close Say thanks! Give a shout…" at bounding box center [421, 207] width 843 height 415
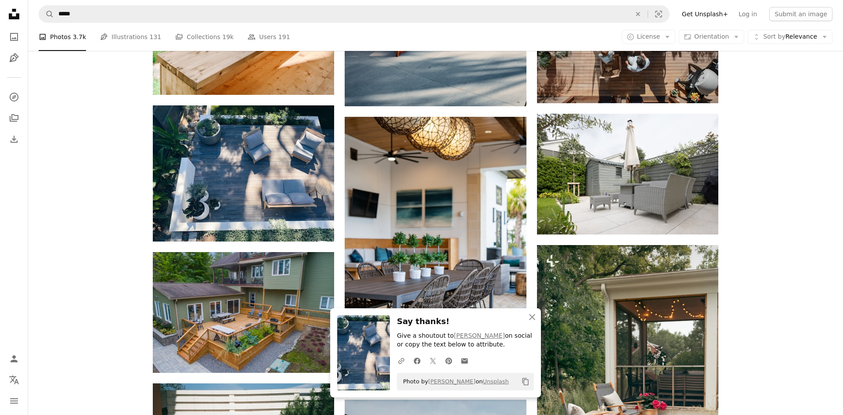
scroll to position [771, 0]
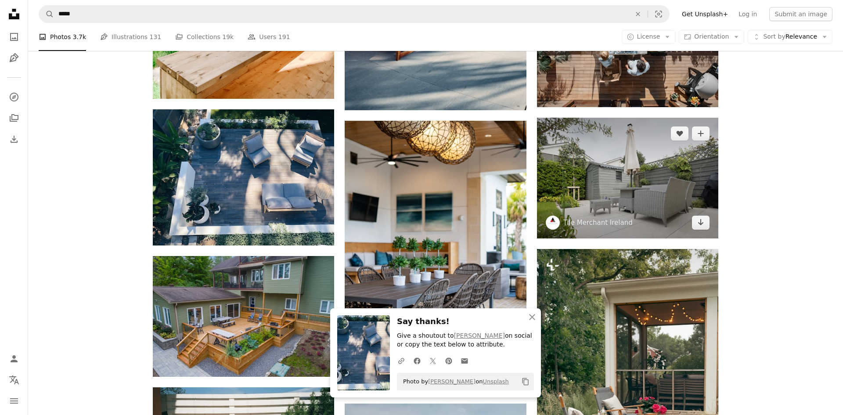
click at [617, 173] on img at bounding box center [627, 178] width 181 height 121
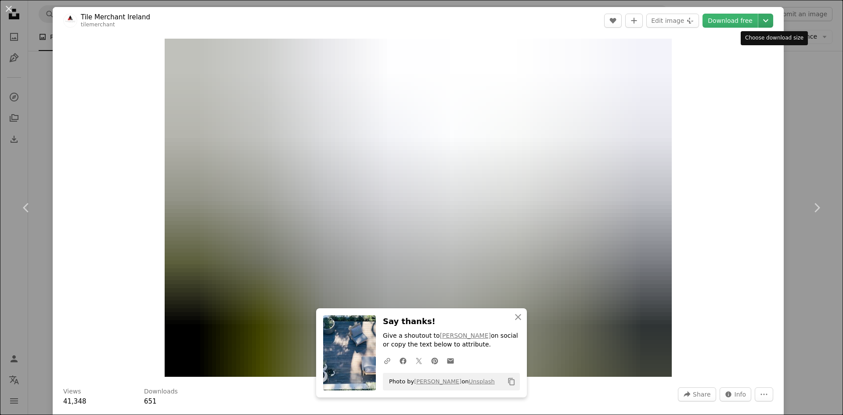
click at [773, 18] on icon "Chevron down" at bounding box center [765, 20] width 14 height 11
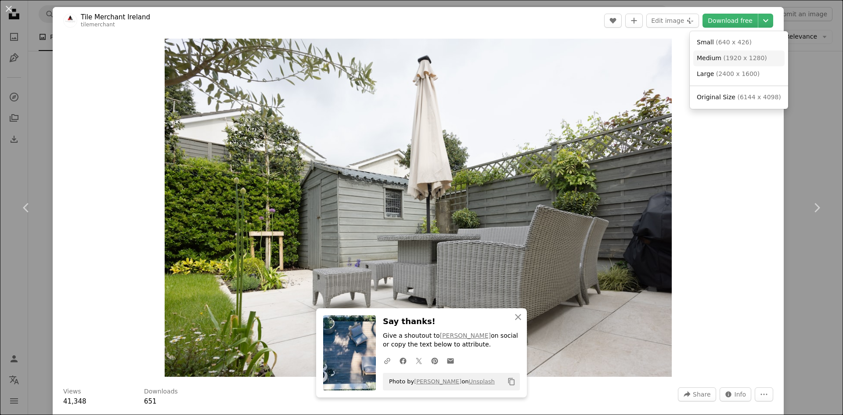
click at [726, 60] on span "( 1920 x 1280 )" at bounding box center [744, 57] width 43 height 7
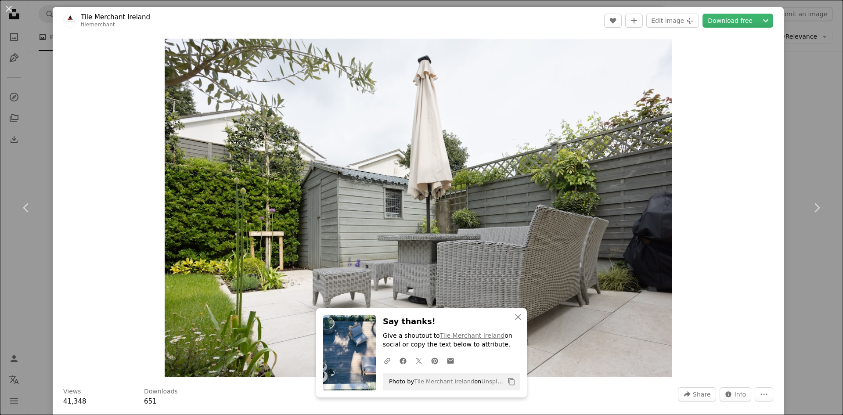
click at [805, 93] on div "An X shape Chevron left Chevron right An X shape Close Say thanks! Give a shout…" at bounding box center [421, 207] width 843 height 415
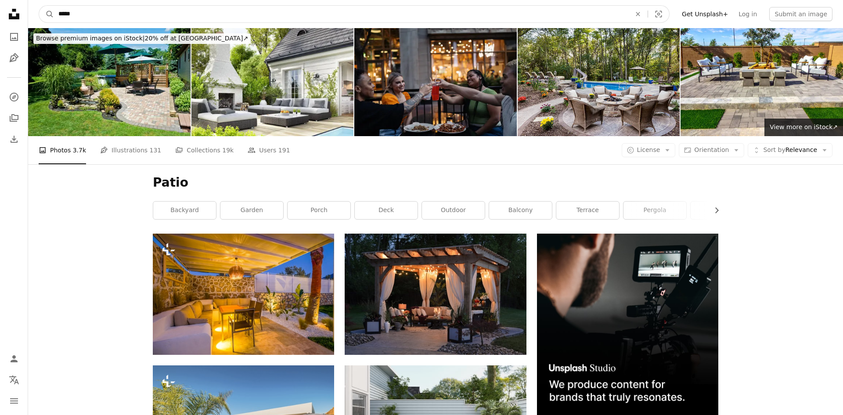
click at [108, 17] on input "*****" at bounding box center [341, 14] width 574 height 17
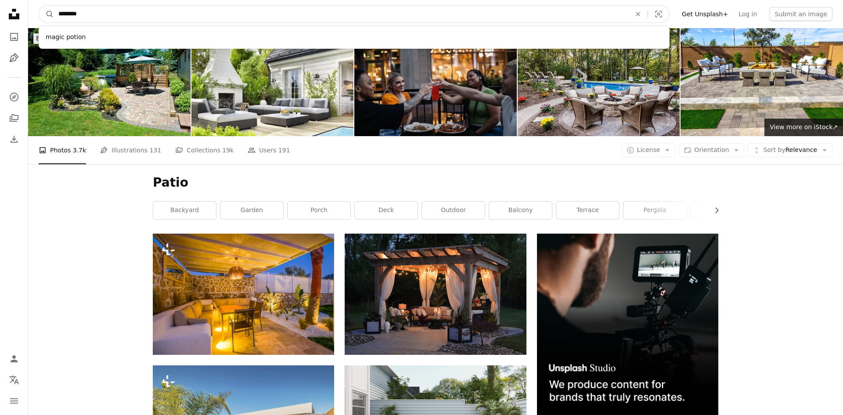
type input "********"
click at [39, 6] on button "A magnifying glass" at bounding box center [46, 14] width 15 height 17
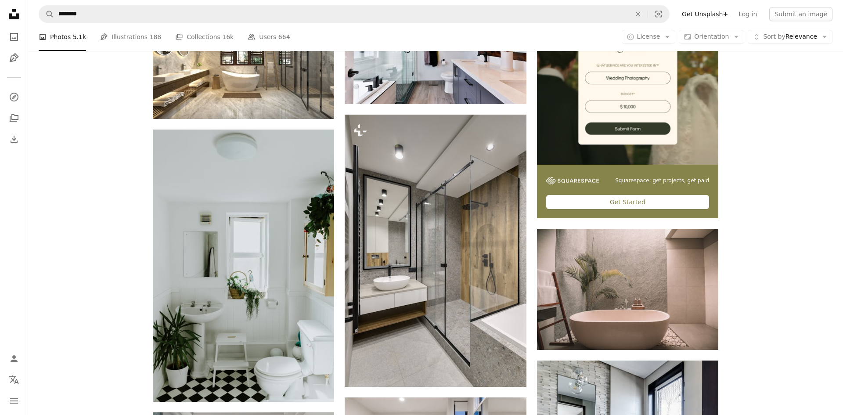
scroll to position [306, 0]
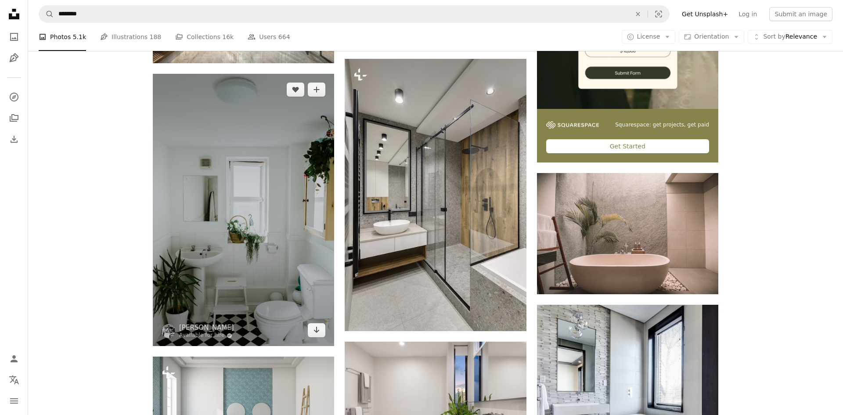
click at [239, 227] on img at bounding box center [243, 210] width 181 height 272
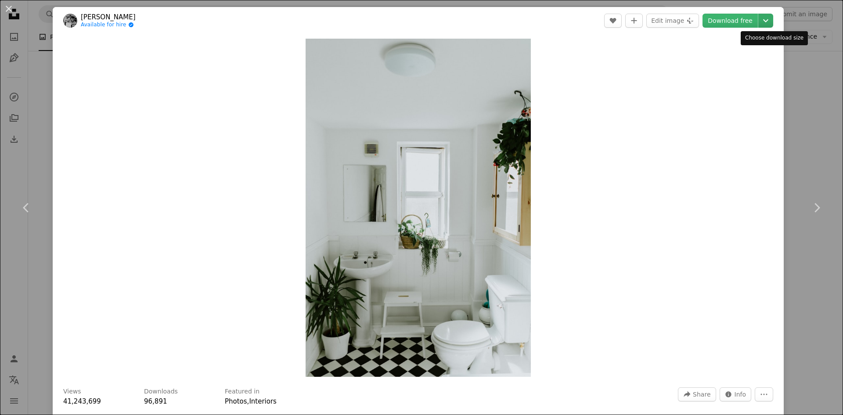
click at [773, 19] on icon "Chevron down" at bounding box center [765, 20] width 14 height 11
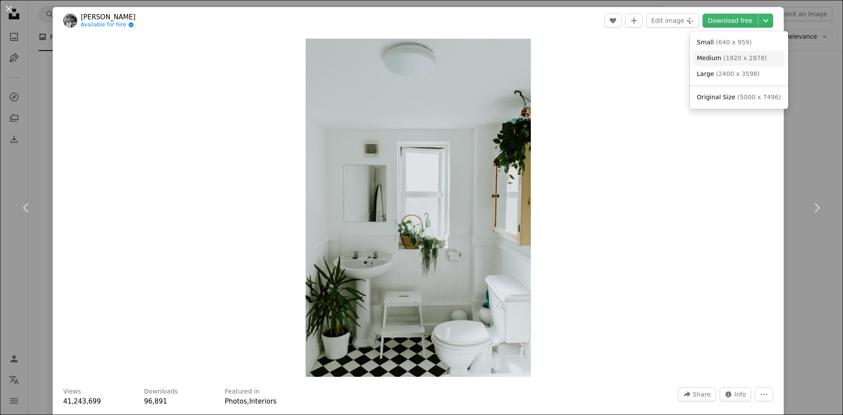
click at [751, 57] on span "( 1920 x 2878 )" at bounding box center [744, 57] width 43 height 7
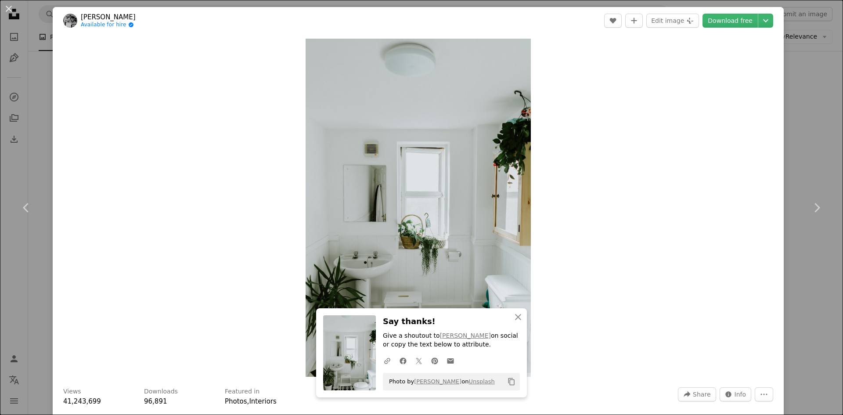
click at [816, 81] on div "An X shape Chevron left Chevron right An X shape Close Say thanks! Give a shout…" at bounding box center [421, 207] width 843 height 415
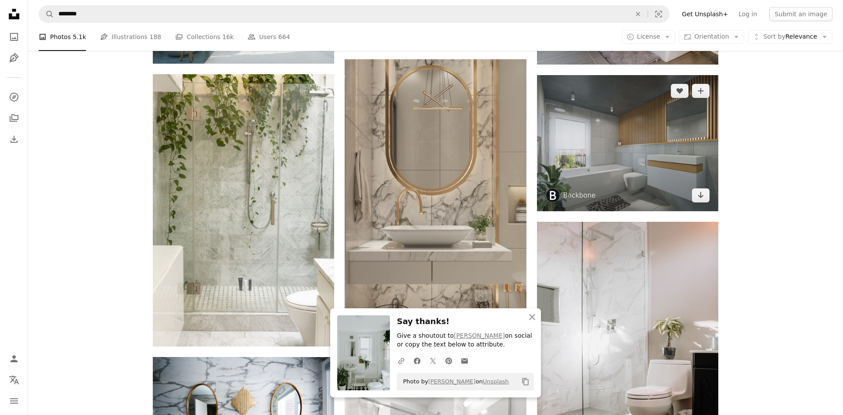
scroll to position [724, 0]
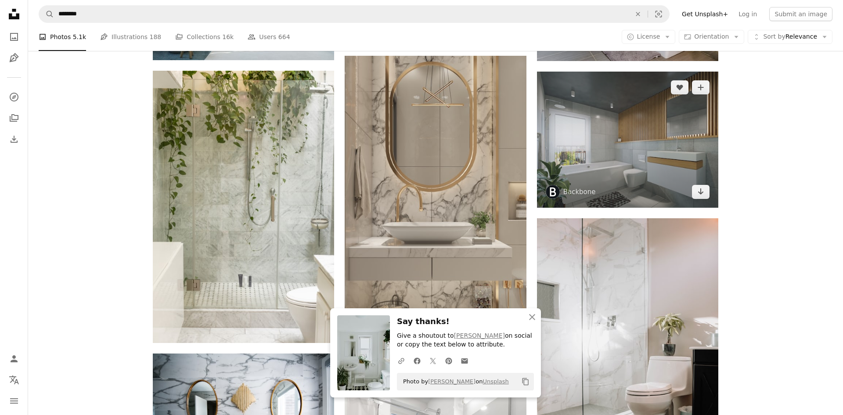
click at [637, 151] on img at bounding box center [627, 140] width 181 height 136
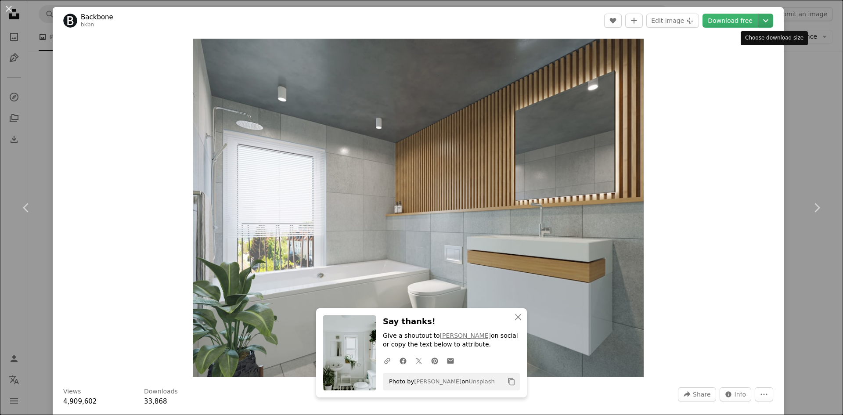
click at [773, 20] on icon "Chevron down" at bounding box center [765, 20] width 14 height 11
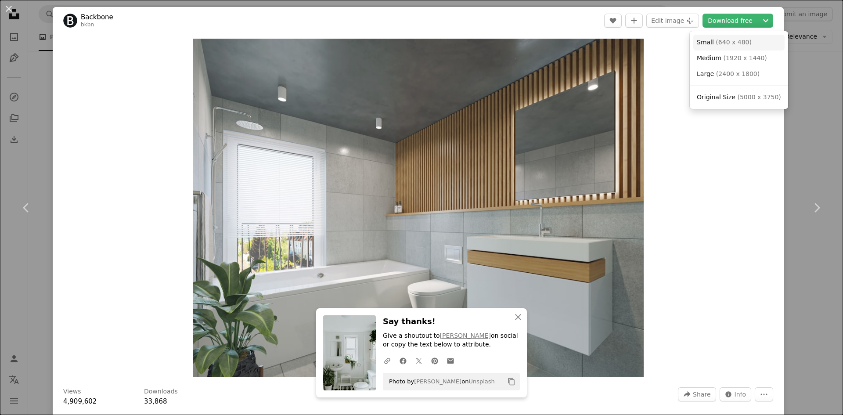
click at [734, 41] on span "( 640 x 480 )" at bounding box center [733, 42] width 36 height 7
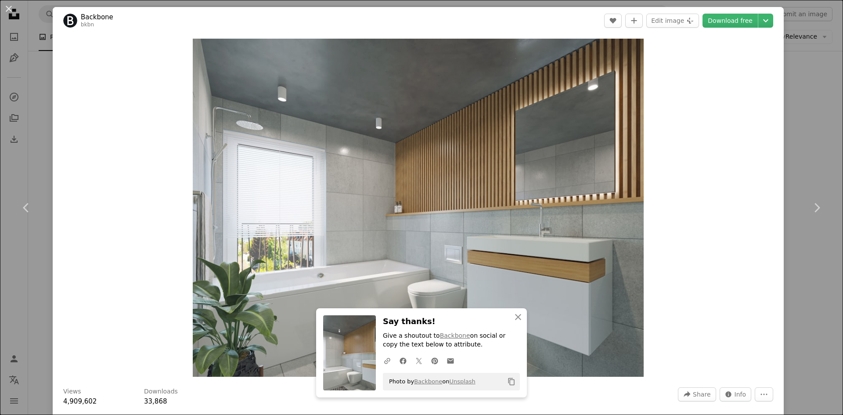
click at [806, 98] on div "An X shape Chevron left Chevron right An X shape Close Say thanks! Give a shout…" at bounding box center [421, 207] width 843 height 415
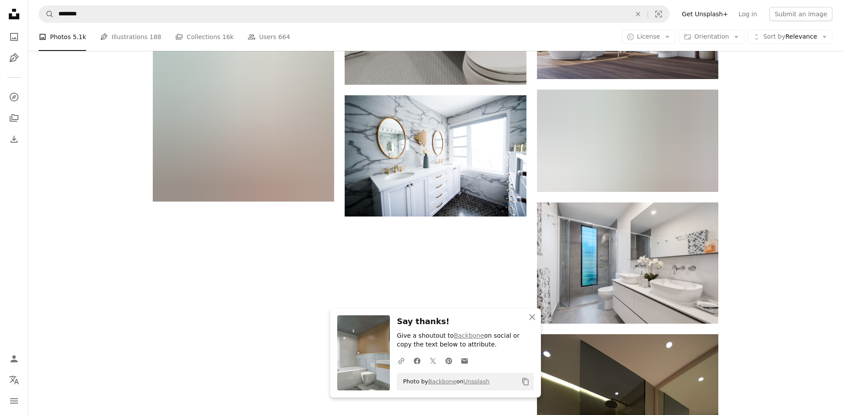
scroll to position [1288, 0]
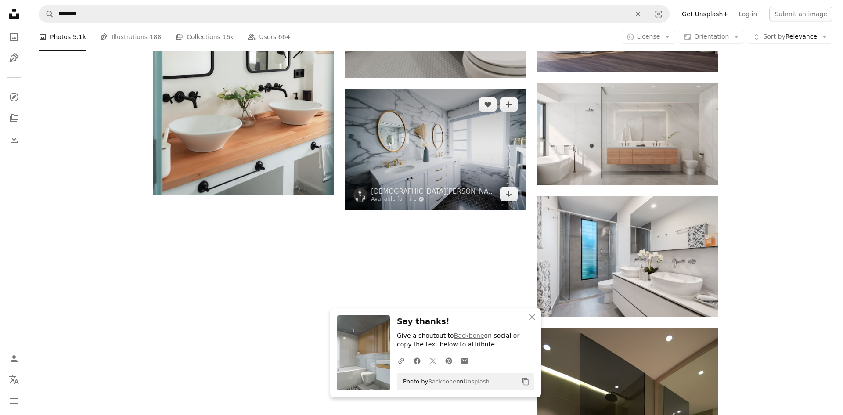
click at [455, 169] on img at bounding box center [435, 149] width 181 height 121
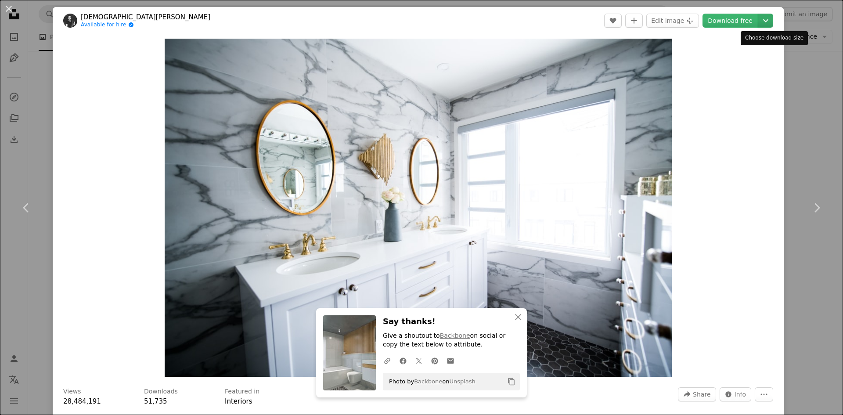
click at [772, 21] on icon "Chevron down" at bounding box center [765, 20] width 14 height 11
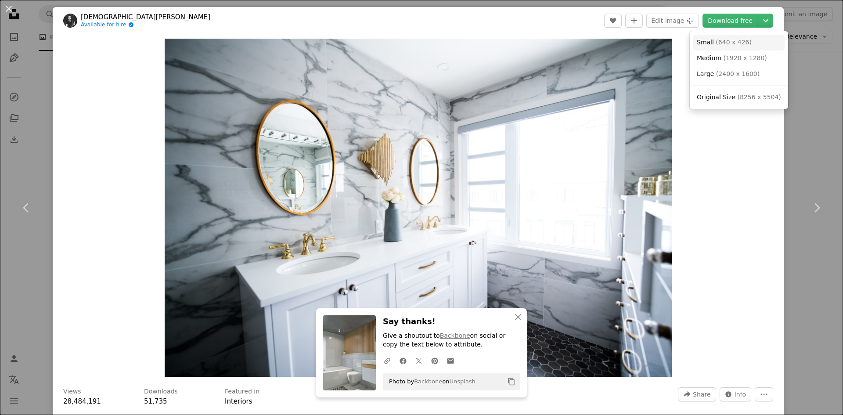
drag, startPoint x: 736, startPoint y: 42, endPoint x: 746, endPoint y: 47, distance: 11.4
click at [735, 42] on span "( 640 x 426 )" at bounding box center [733, 42] width 36 height 7
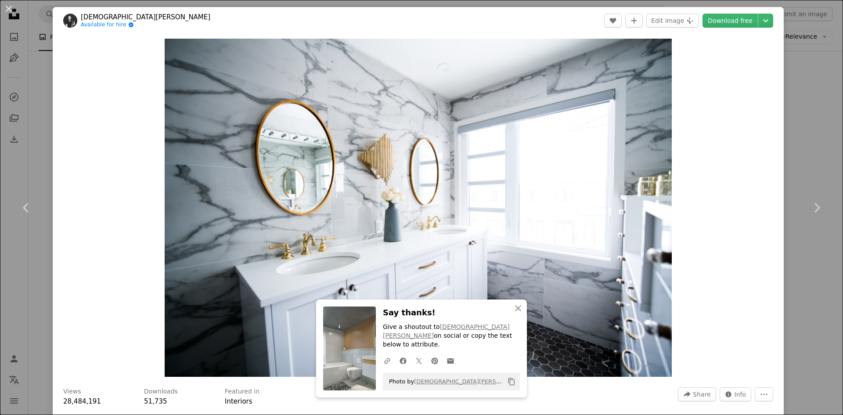
click at [812, 91] on div "An X shape Chevron left Chevron right An X shape Close Say thanks! Give a shout…" at bounding box center [421, 207] width 843 height 415
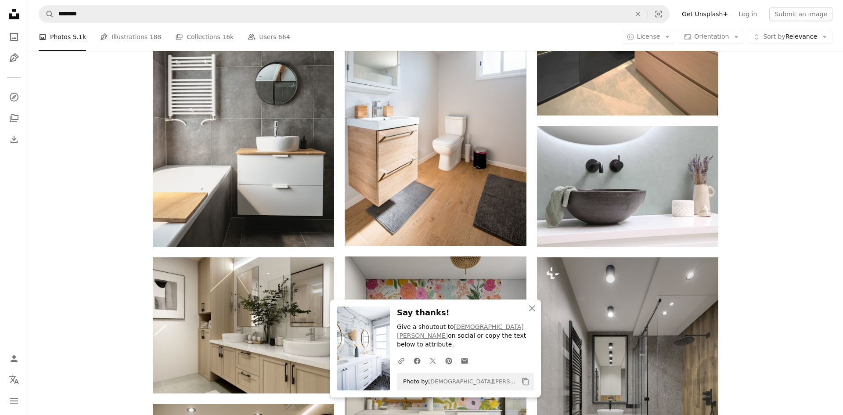
scroll to position [1785, 0]
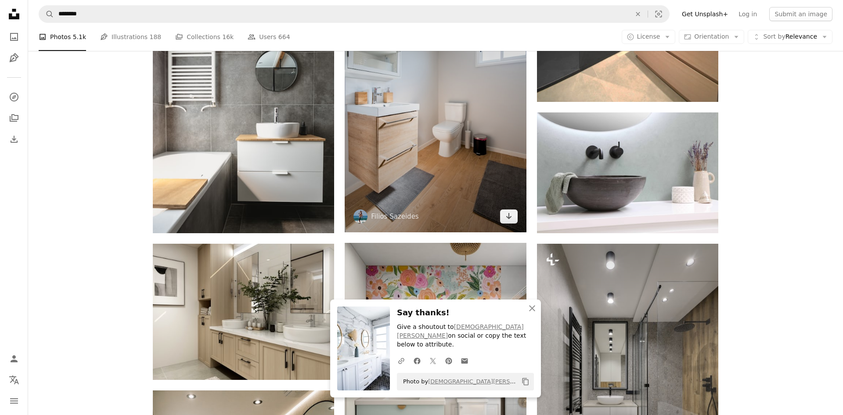
click at [439, 175] on img at bounding box center [435, 96] width 181 height 272
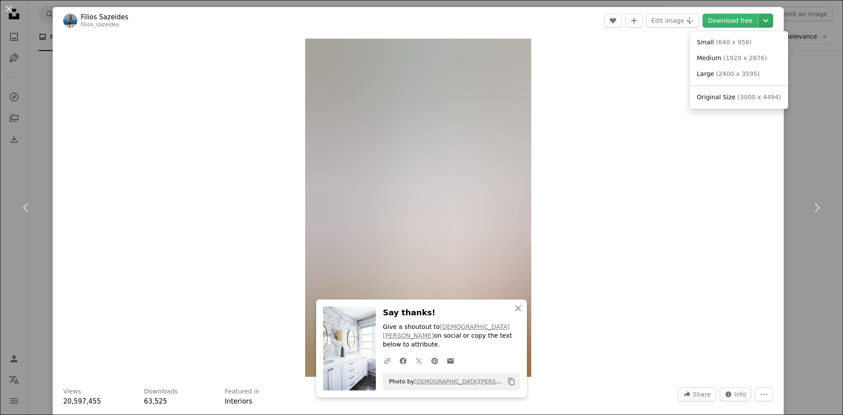
click at [773, 21] on icon "Chevron down" at bounding box center [765, 20] width 14 height 11
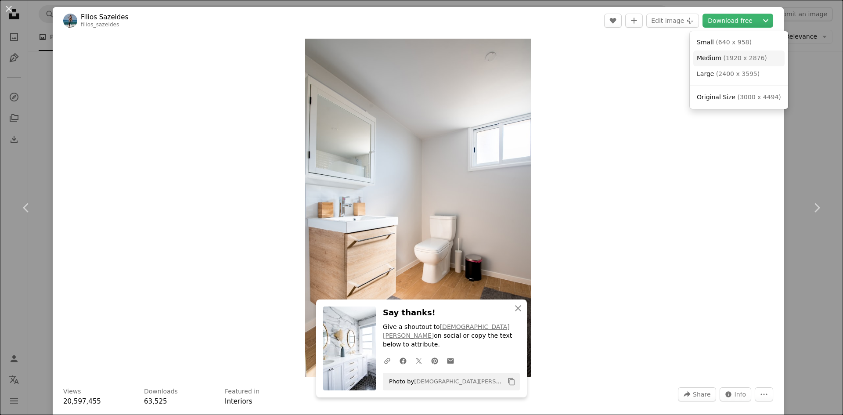
click at [723, 56] on span "( 1920 x 2876 )" at bounding box center [744, 57] width 43 height 7
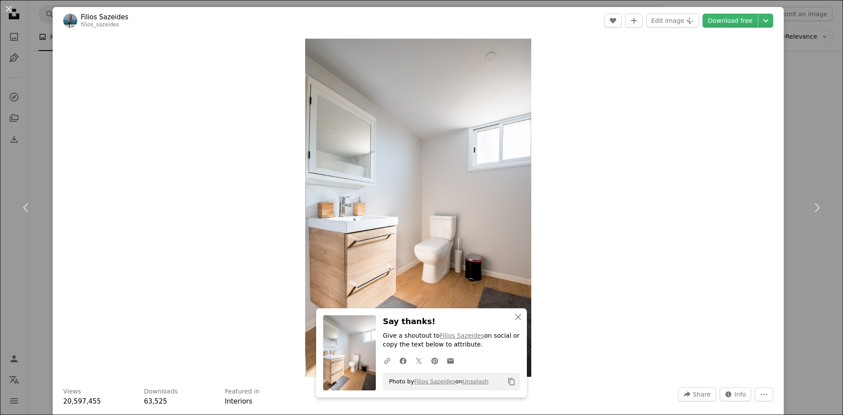
click at [801, 102] on div "An X shape Chevron left Chevron right An X shape Close Say thanks! Give a shout…" at bounding box center [421, 207] width 843 height 415
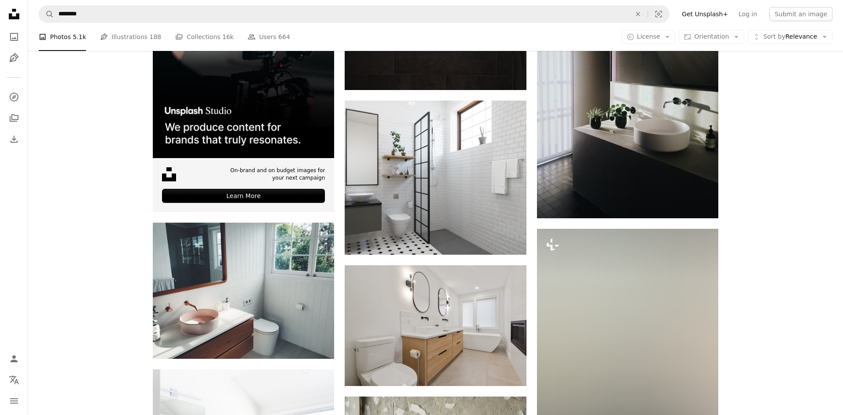
scroll to position [2516, 0]
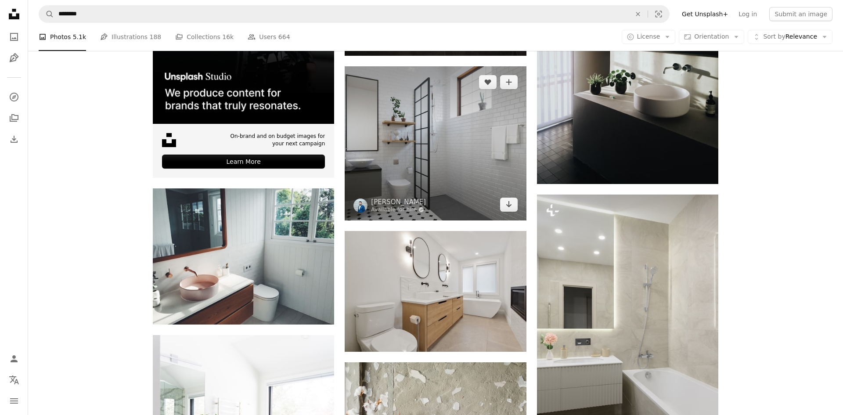
click at [456, 110] on img at bounding box center [435, 143] width 181 height 154
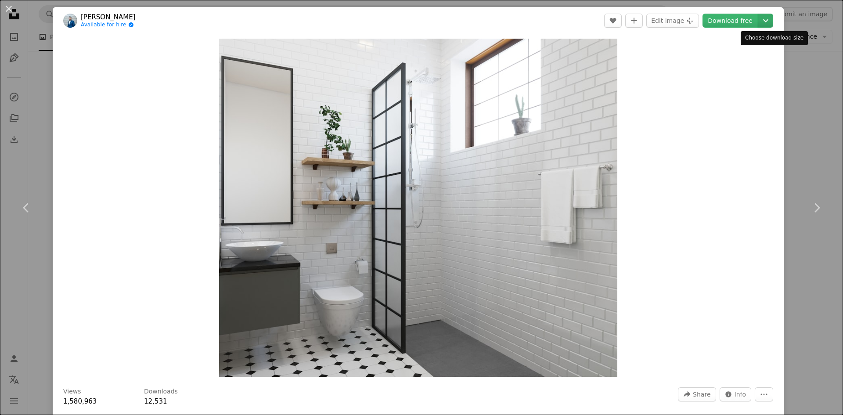
click at [768, 22] on icon "Choose download size" at bounding box center [765, 20] width 5 height 3
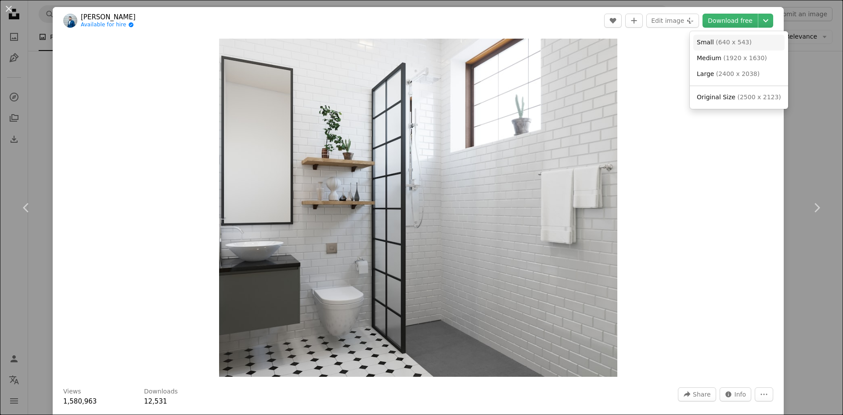
click at [744, 42] on span "( 640 x 543 )" at bounding box center [733, 42] width 36 height 7
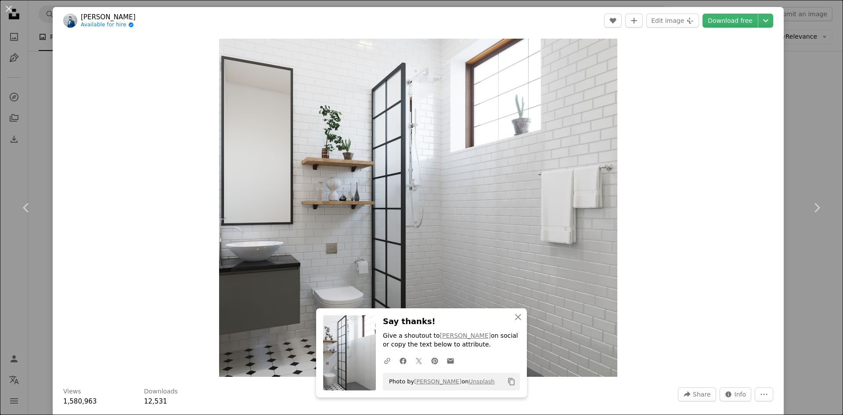
click at [809, 89] on div "An X shape Chevron left Chevron right An X shape Close Say thanks! Give a shout…" at bounding box center [421, 207] width 843 height 415
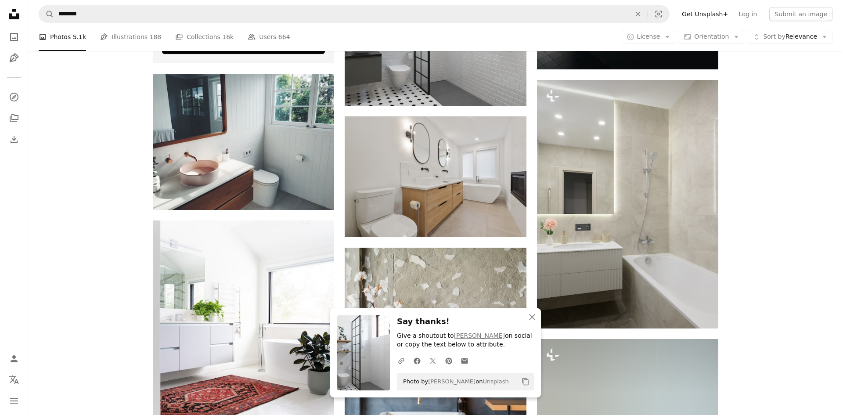
scroll to position [2636, 0]
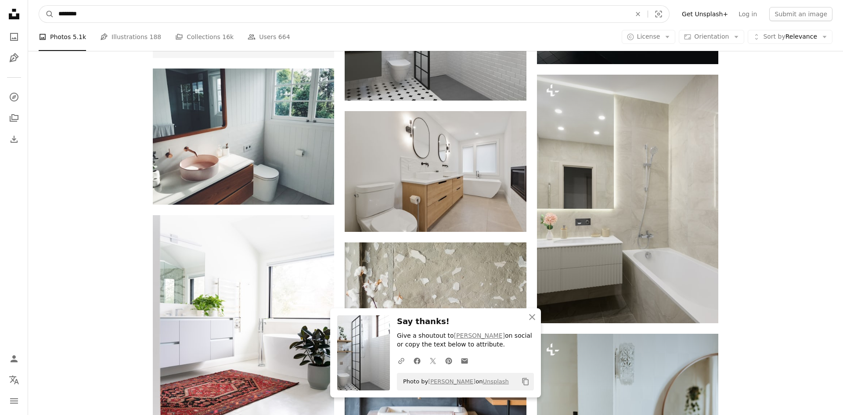
click at [139, 20] on input "********" at bounding box center [341, 14] width 574 height 17
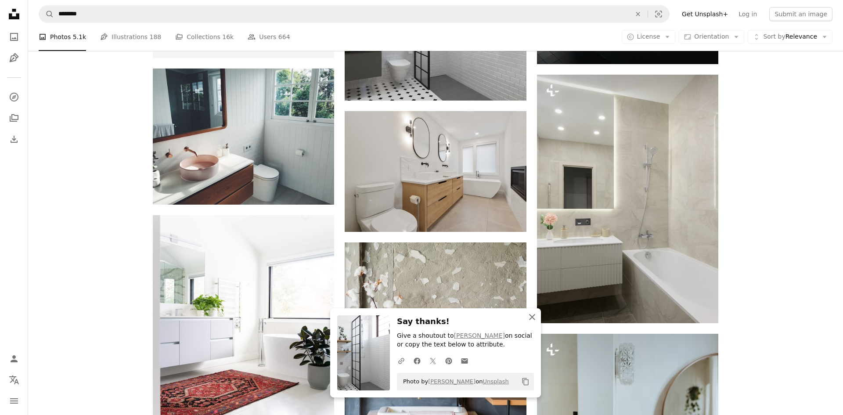
click at [533, 316] on icon "button" at bounding box center [532, 317] width 6 height 6
